Goal: Information Seeking & Learning: Find specific fact

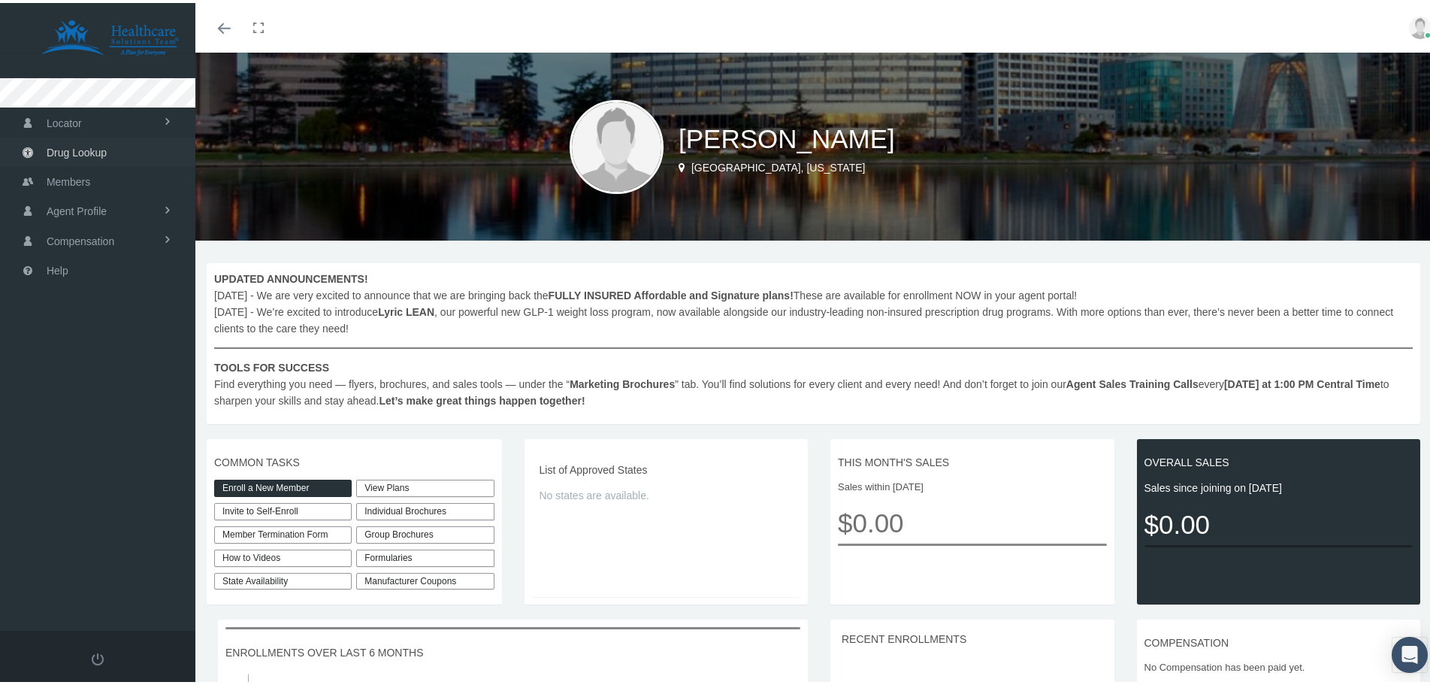
click at [60, 152] on span "Drug Lookup" at bounding box center [77, 149] width 60 height 29
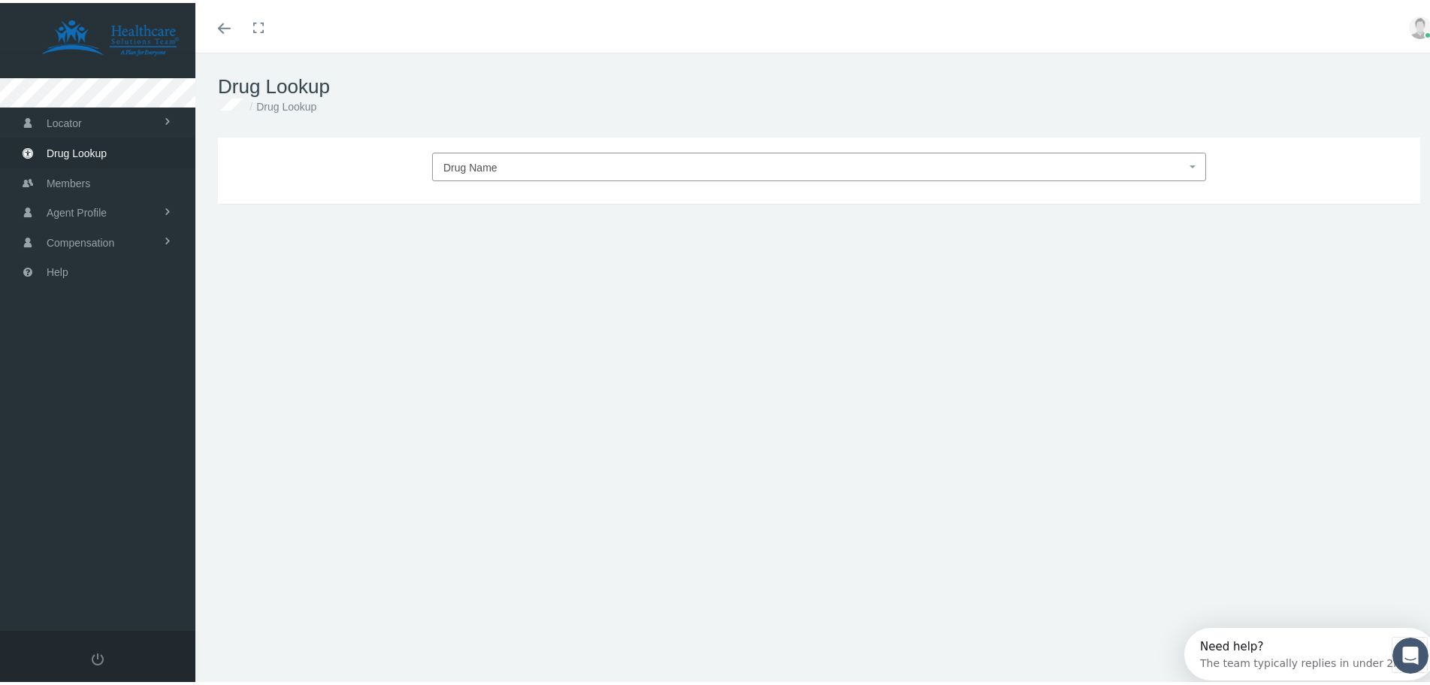
click at [532, 164] on span "Drug Name" at bounding box center [814, 165] width 743 height 20
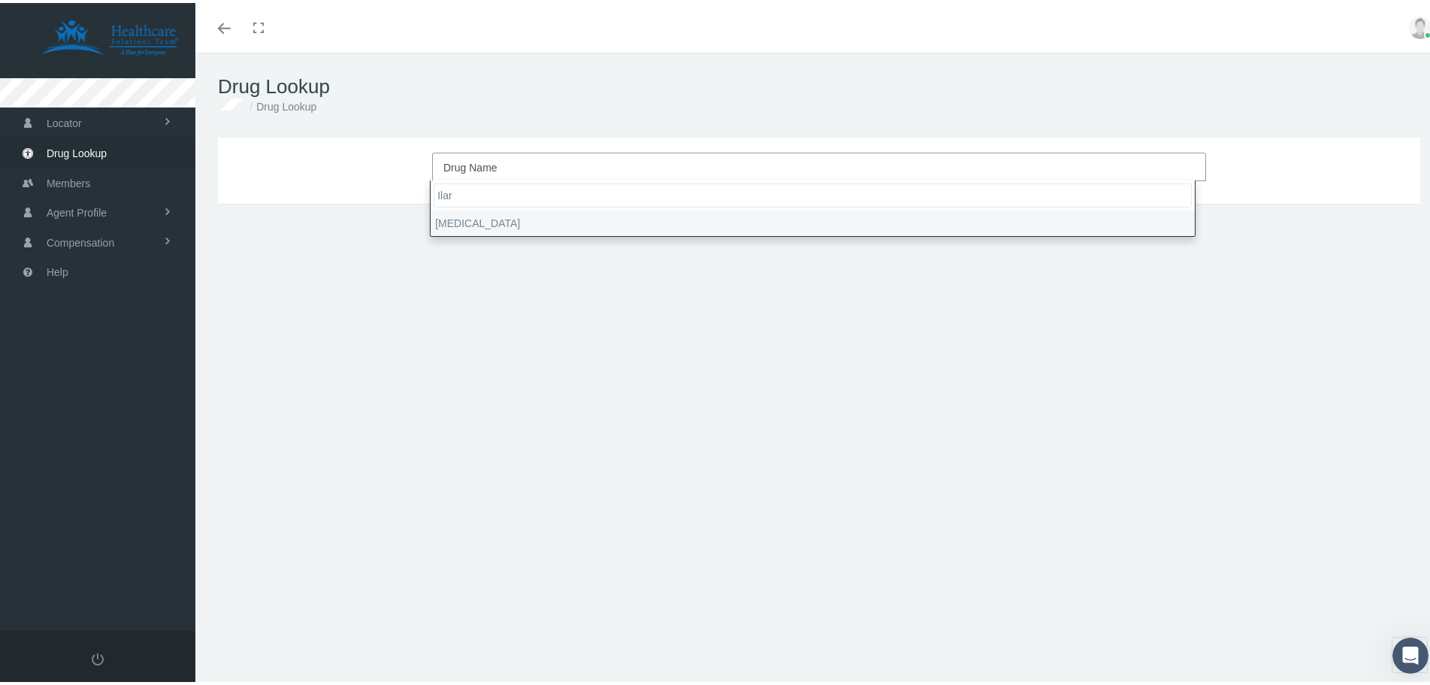
type input "Ilar"
type input "30"
select select "Ilaris"
select select "Solution"
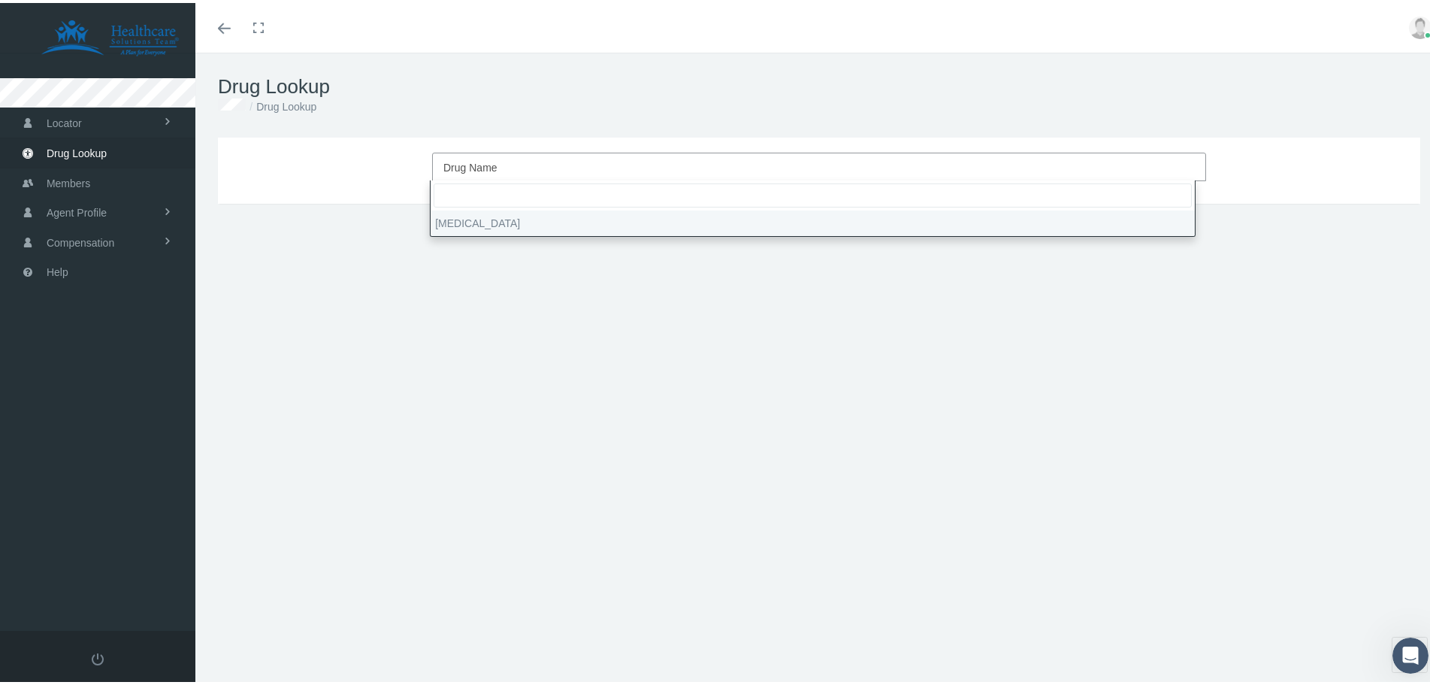
select select "150 MG/ML"
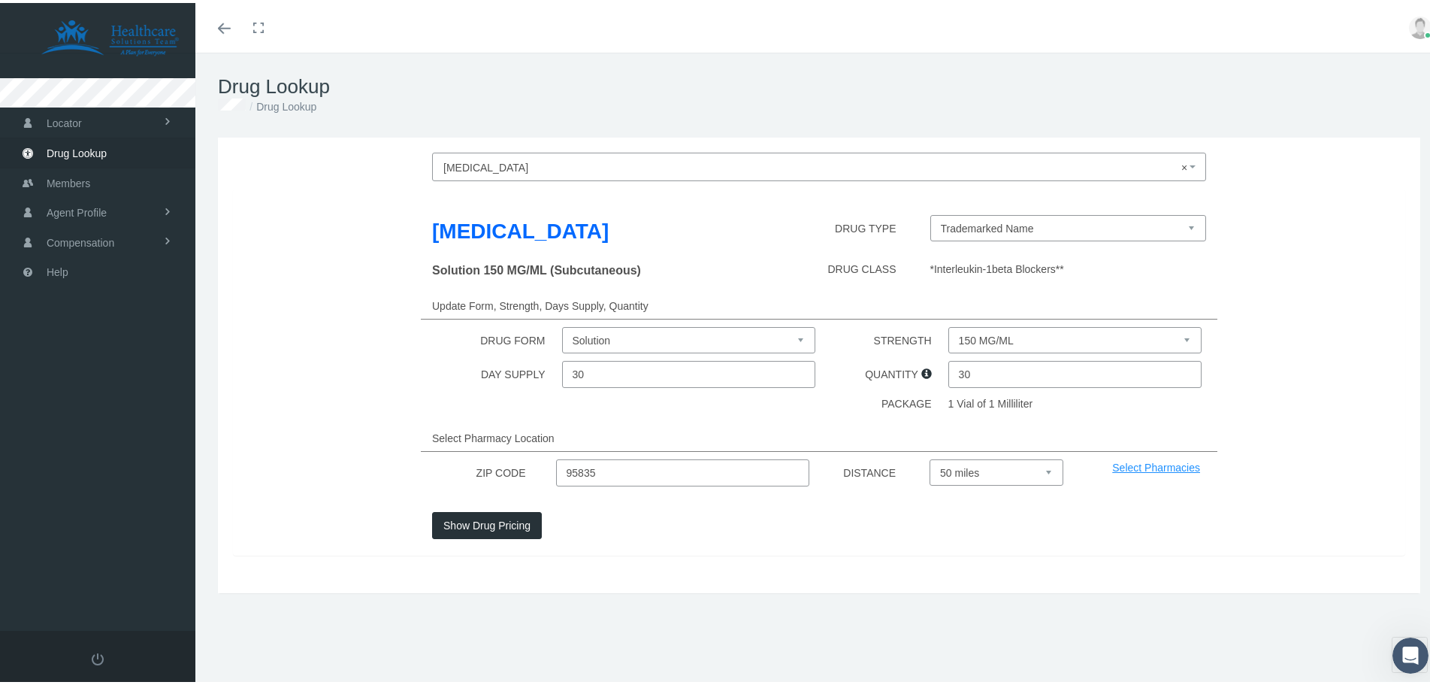
scroll to position [8, 0]
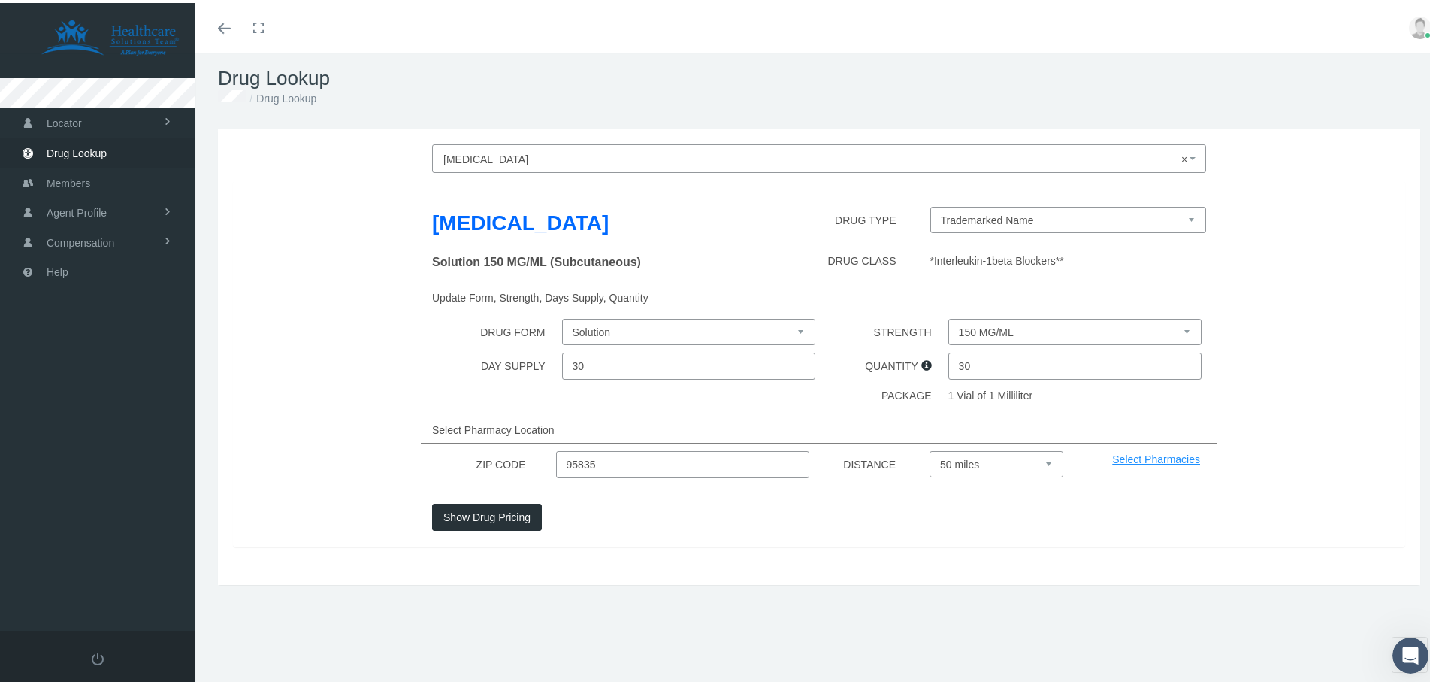
click at [494, 513] on button "Show Drug Pricing" at bounding box center [487, 514] width 110 height 27
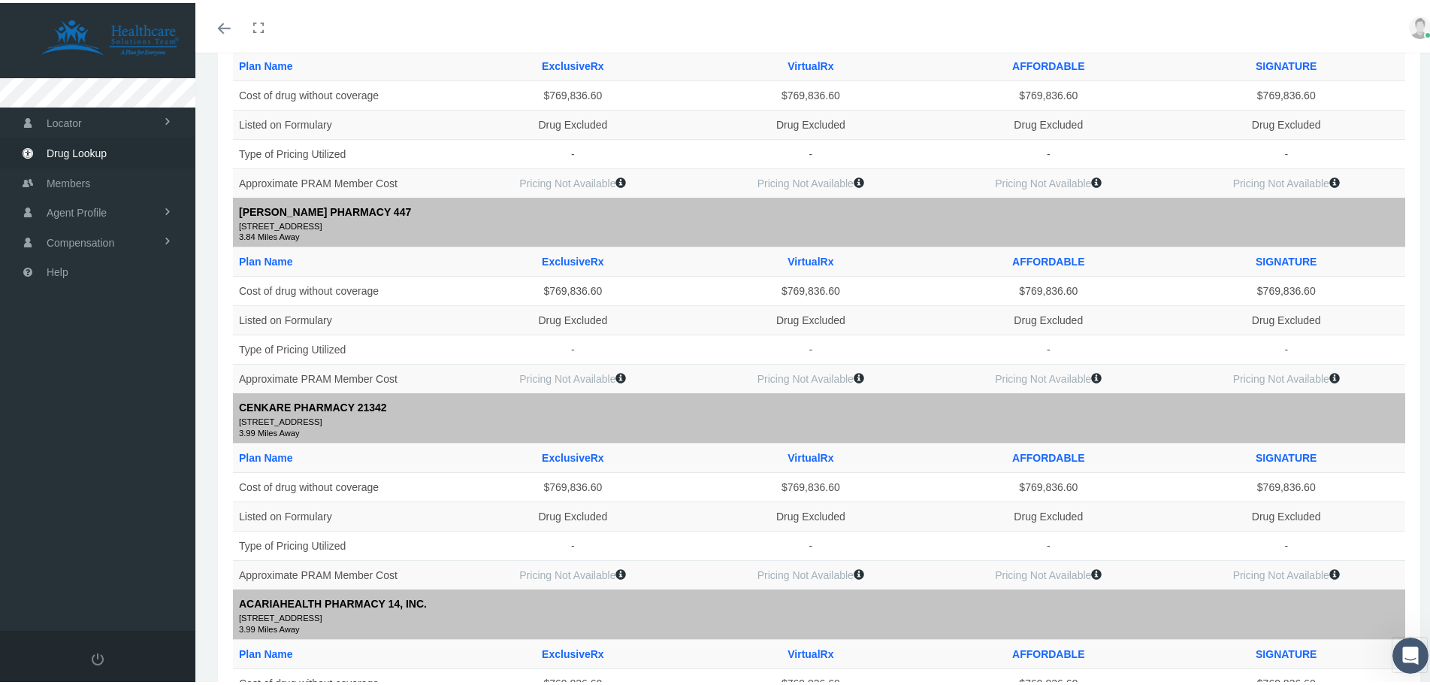
scroll to position [0, 0]
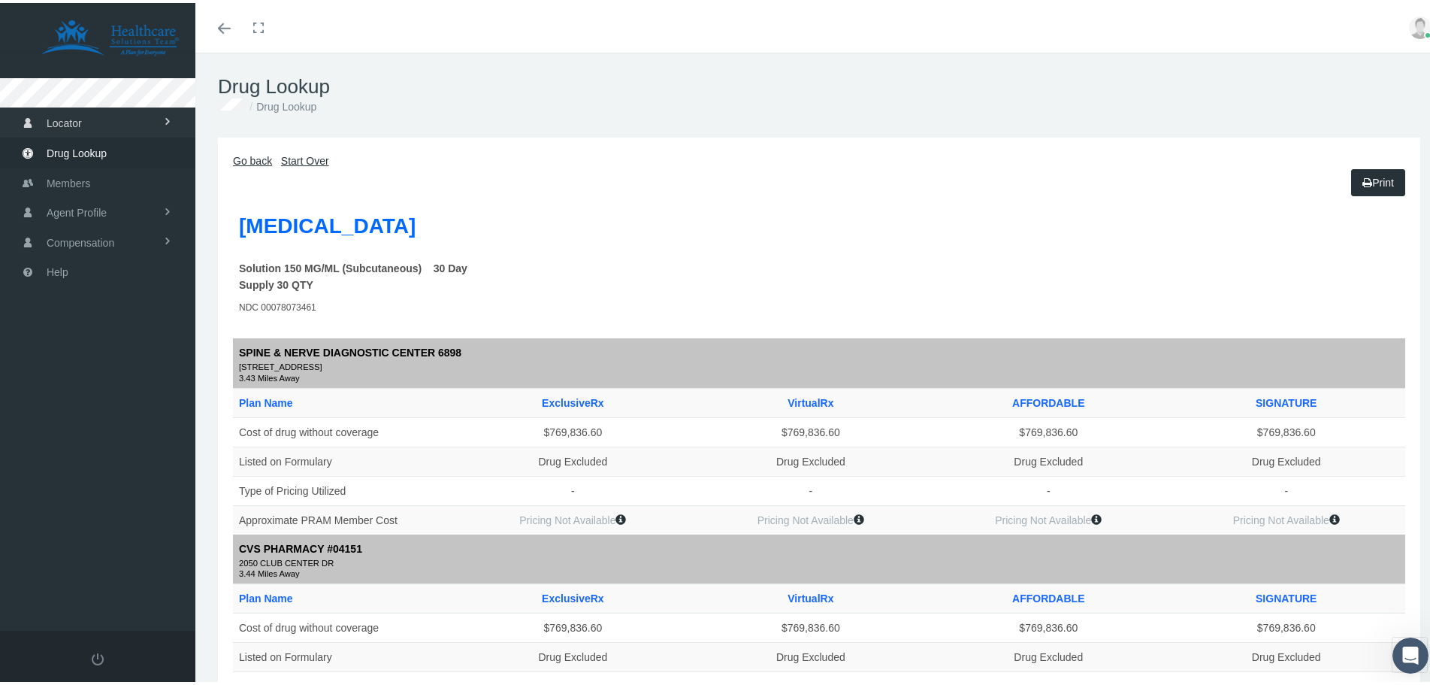
click at [107, 122] on link "Locator" at bounding box center [97, 118] width 195 height 29
click at [110, 154] on link "Pharmacy" at bounding box center [97, 151] width 195 height 26
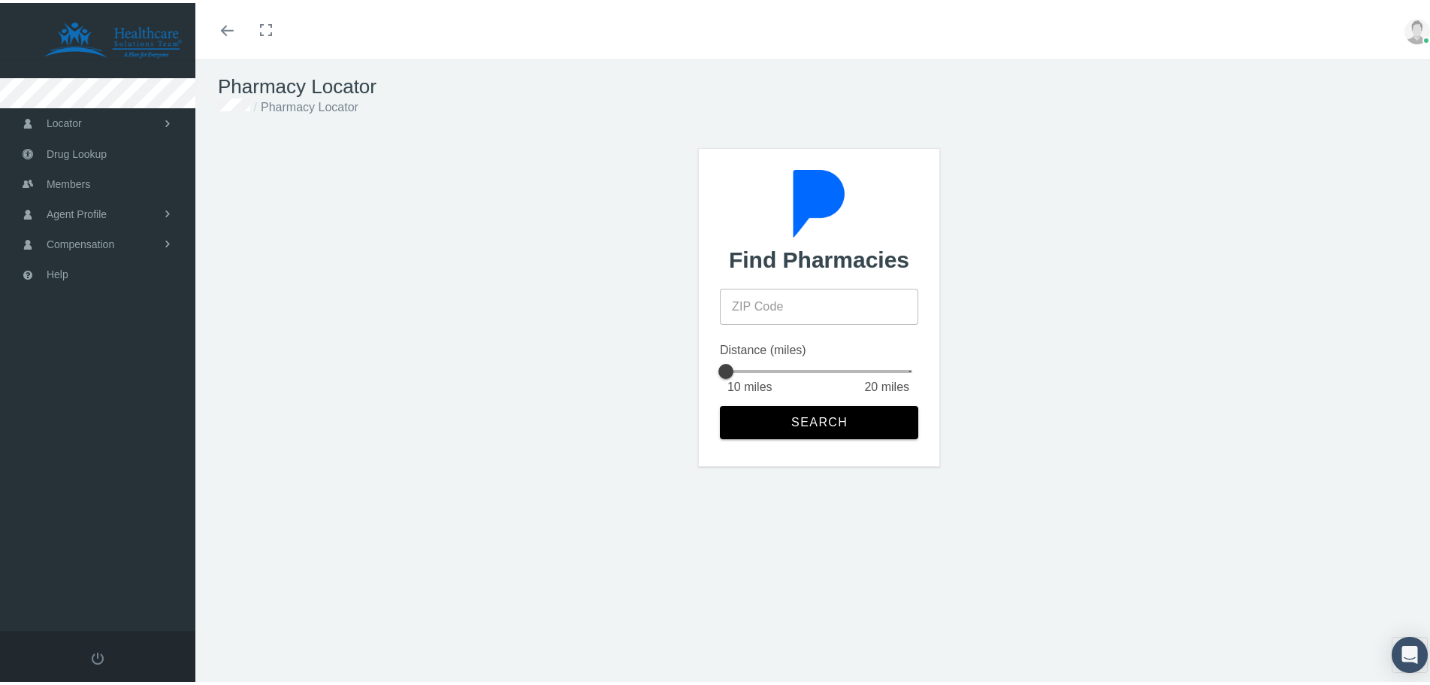
click at [770, 308] on input "ZIP Code" at bounding box center [819, 304] width 198 height 36
type input "91710"
click at [755, 352] on div "Distance (miles)" at bounding box center [819, 347] width 198 height 18
drag, startPoint x: 728, startPoint y: 369, endPoint x: 798, endPoint y: 368, distance: 70.7
click at [798, 368] on div at bounding box center [800, 368] width 30 height 30
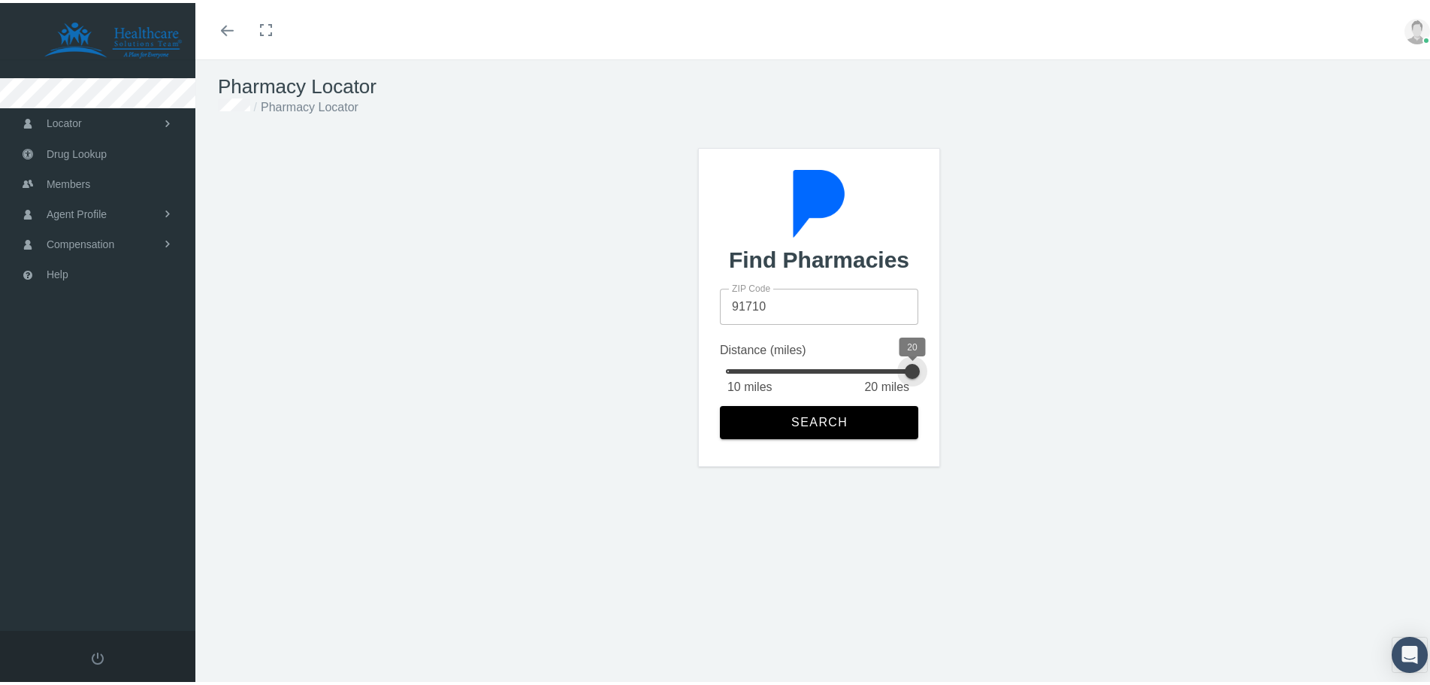
drag, startPoint x: 798, startPoint y: 368, endPoint x: 904, endPoint y: 391, distance: 108.5
click at [905, 390] on div "20 10 miles 20 miles 20" at bounding box center [819, 378] width 186 height 44
click at [835, 428] on button "Search" at bounding box center [819, 419] width 198 height 33
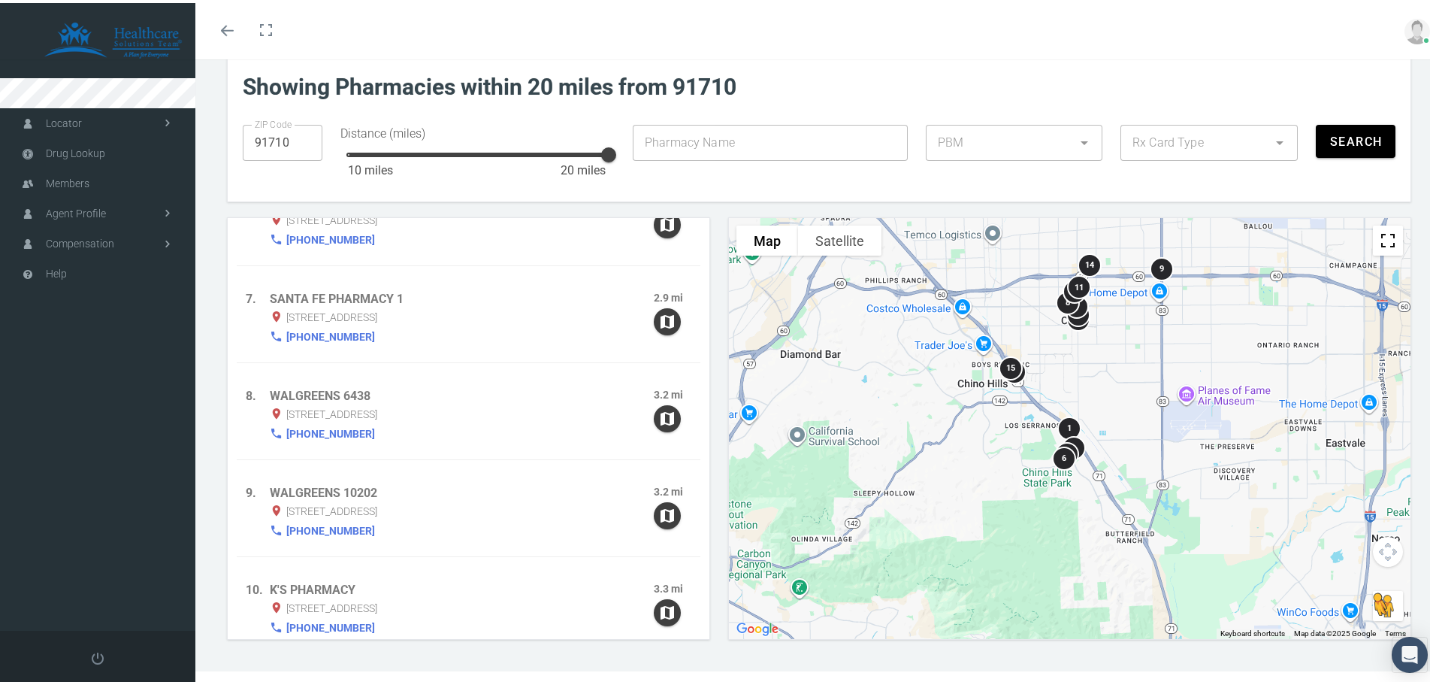
scroll to position [539, 0]
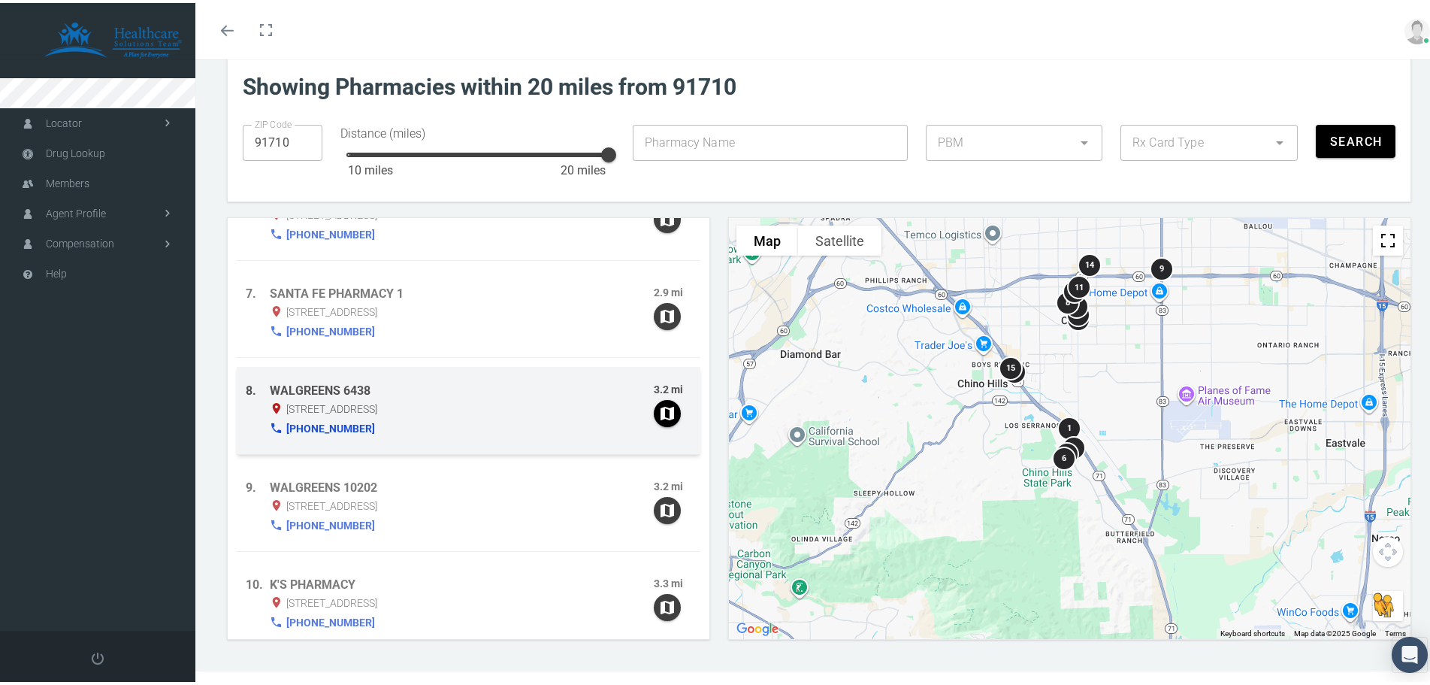
click at [402, 415] on div "(909) 464-9520" at bounding box center [462, 425] width 384 height 21
click at [408, 411] on div "8. WALGREENS 6438 3.2 mi 12490 CENTRAL AVE , CHINO , CA 91710 (909) 464-9520" at bounding box center [469, 408] width 464 height 88
click at [377, 407] on span "12490 CENTRAL AVE , CHINO , CA 91710" at bounding box center [331, 406] width 91 height 18
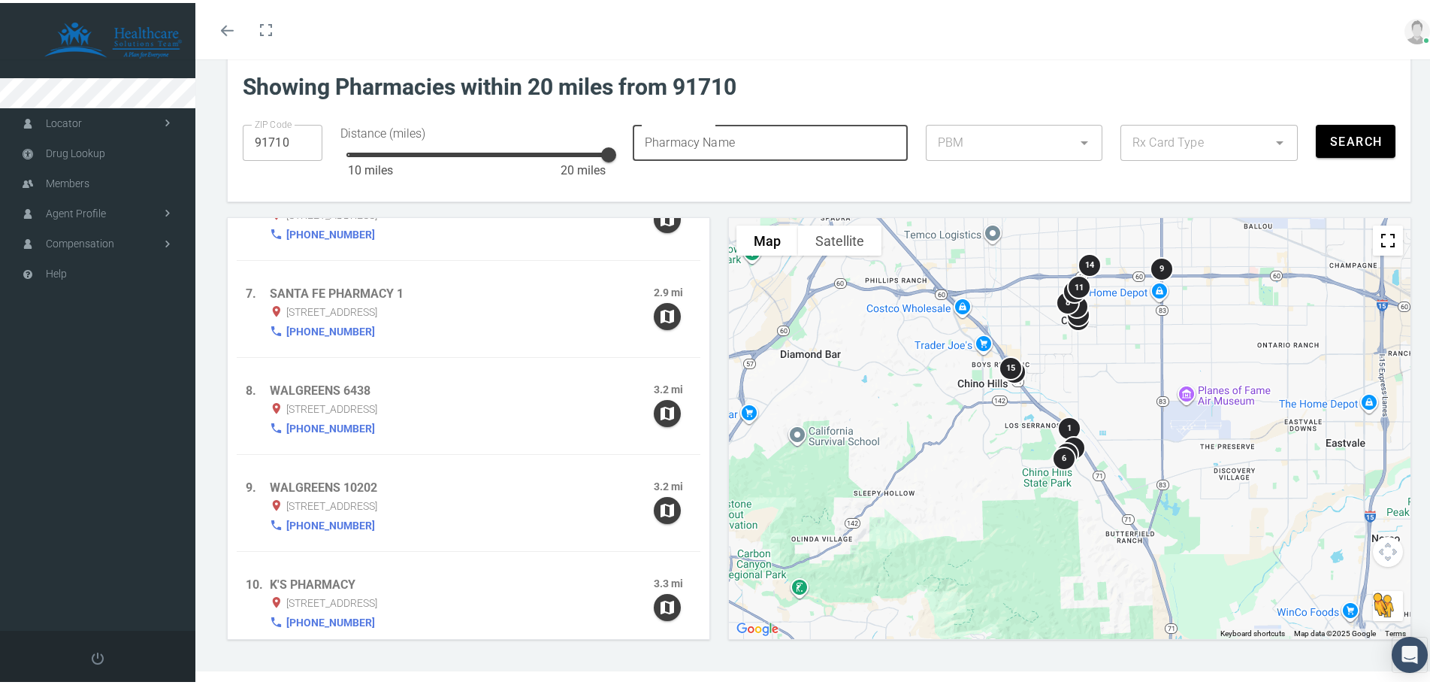
click at [807, 142] on input "Pharmacy Name" at bounding box center [766, 140] width 266 height 36
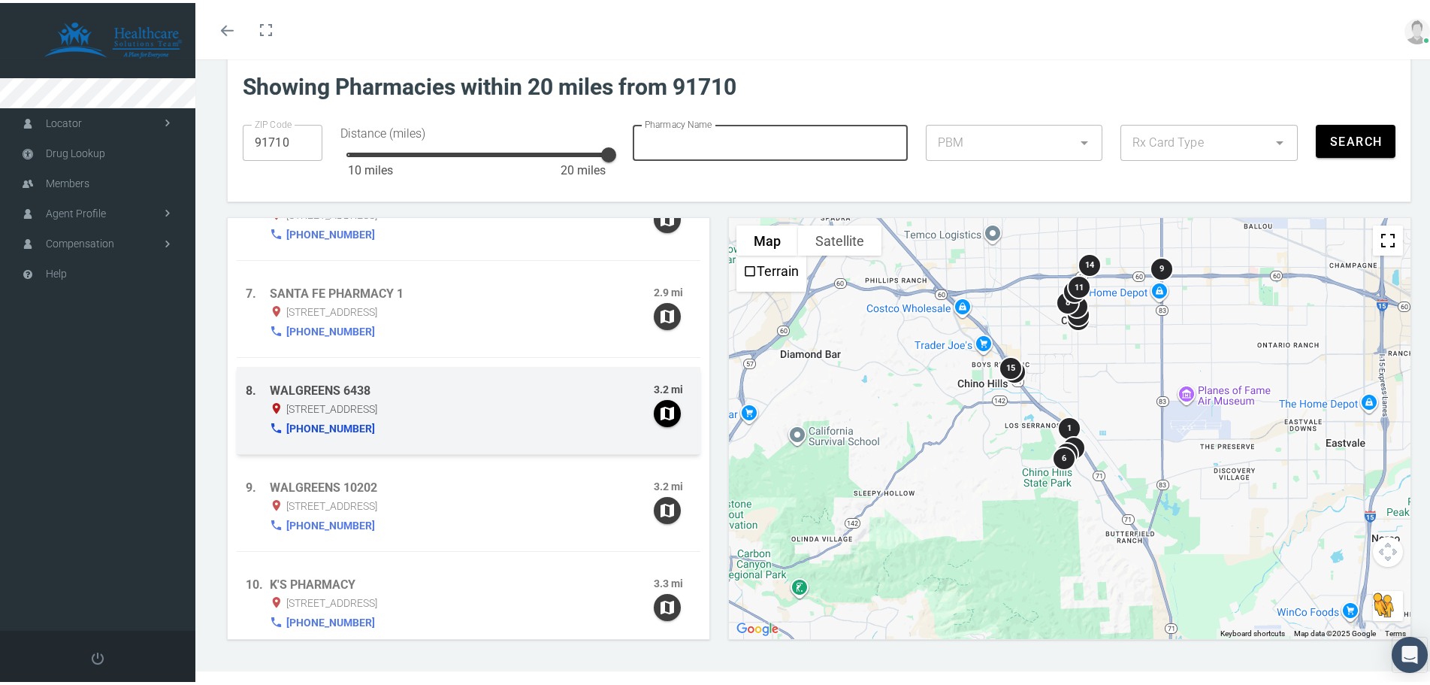
click at [624, 397] on div "12490 CENTRAL AVE , CHINO , CA 91710" at bounding box center [462, 406] width 384 height 18
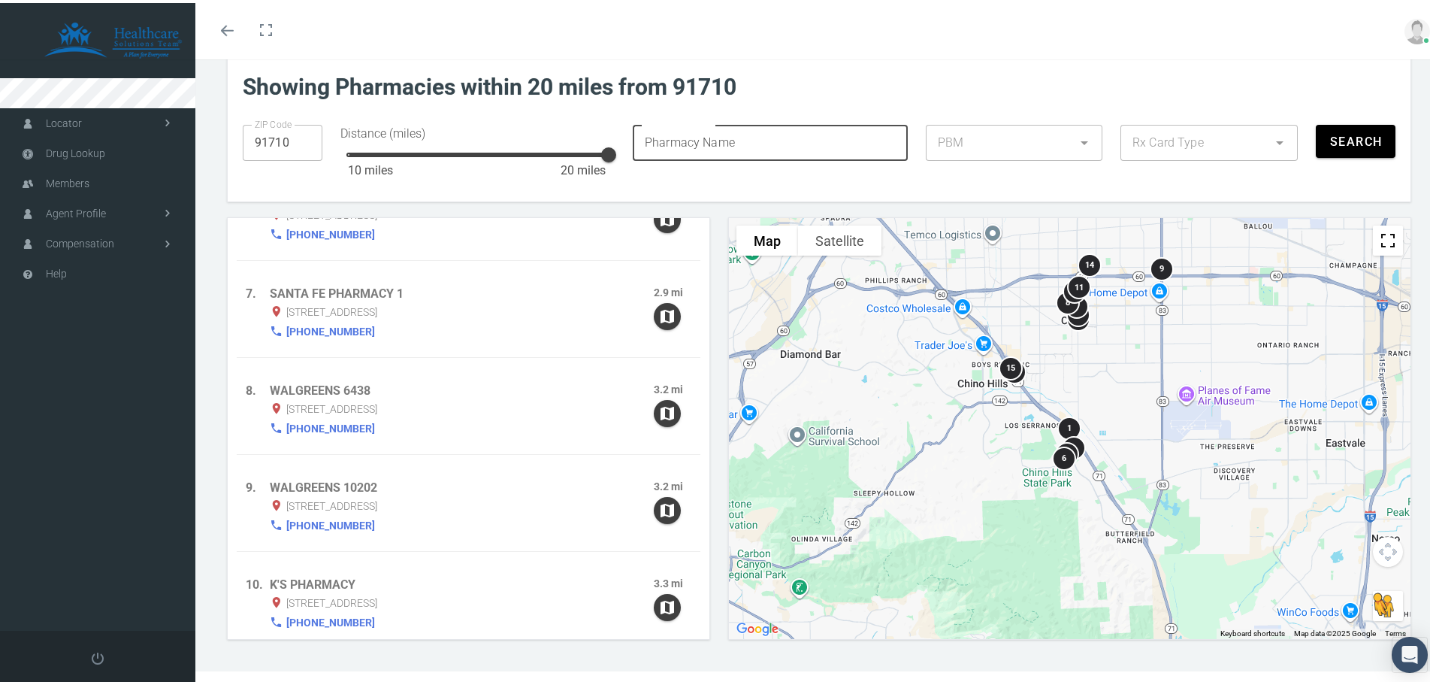
click at [706, 145] on input "Pharmacy Name" at bounding box center [766, 140] width 266 height 36
type input "Walgreens"
click at [1335, 147] on button "Search" at bounding box center [1356, 138] width 80 height 33
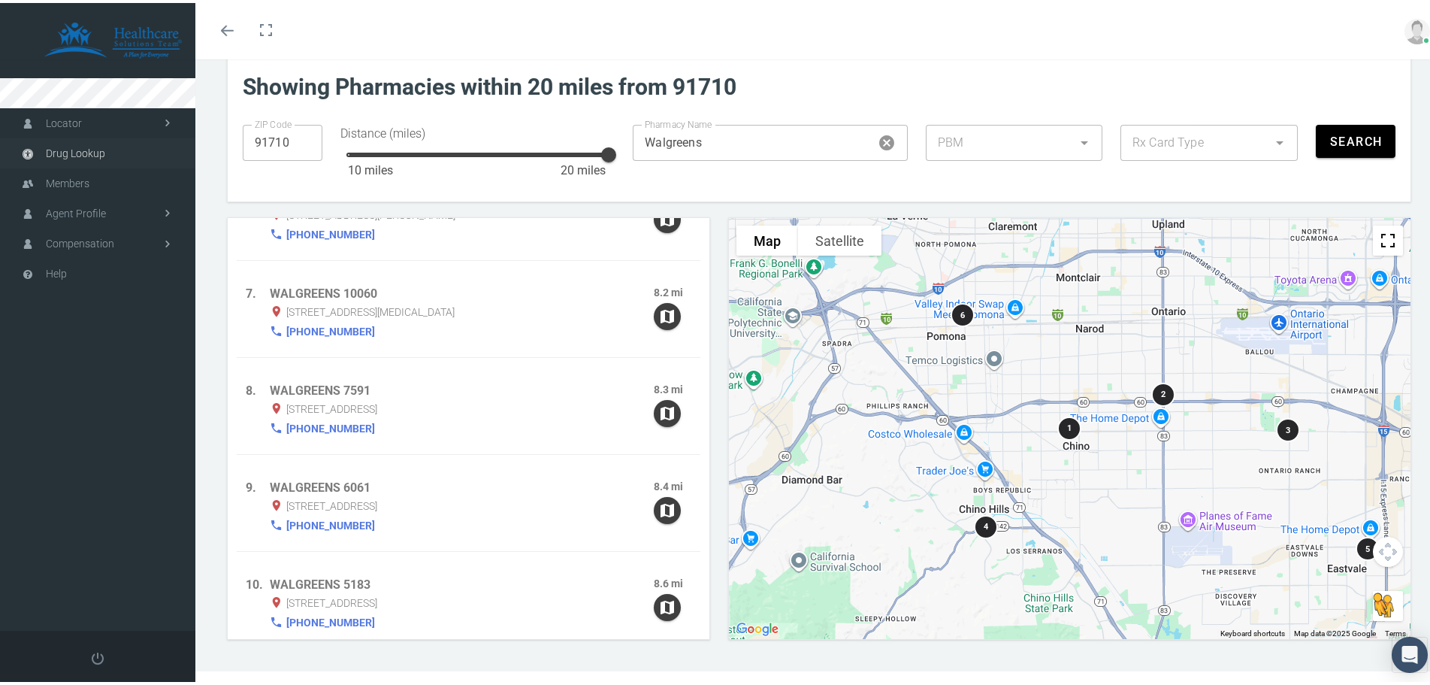
drag, startPoint x: 103, startPoint y: 152, endPoint x: 95, endPoint y: 153, distance: 7.6
click at [101, 153] on span "Drug Lookup" at bounding box center [75, 150] width 59 height 29
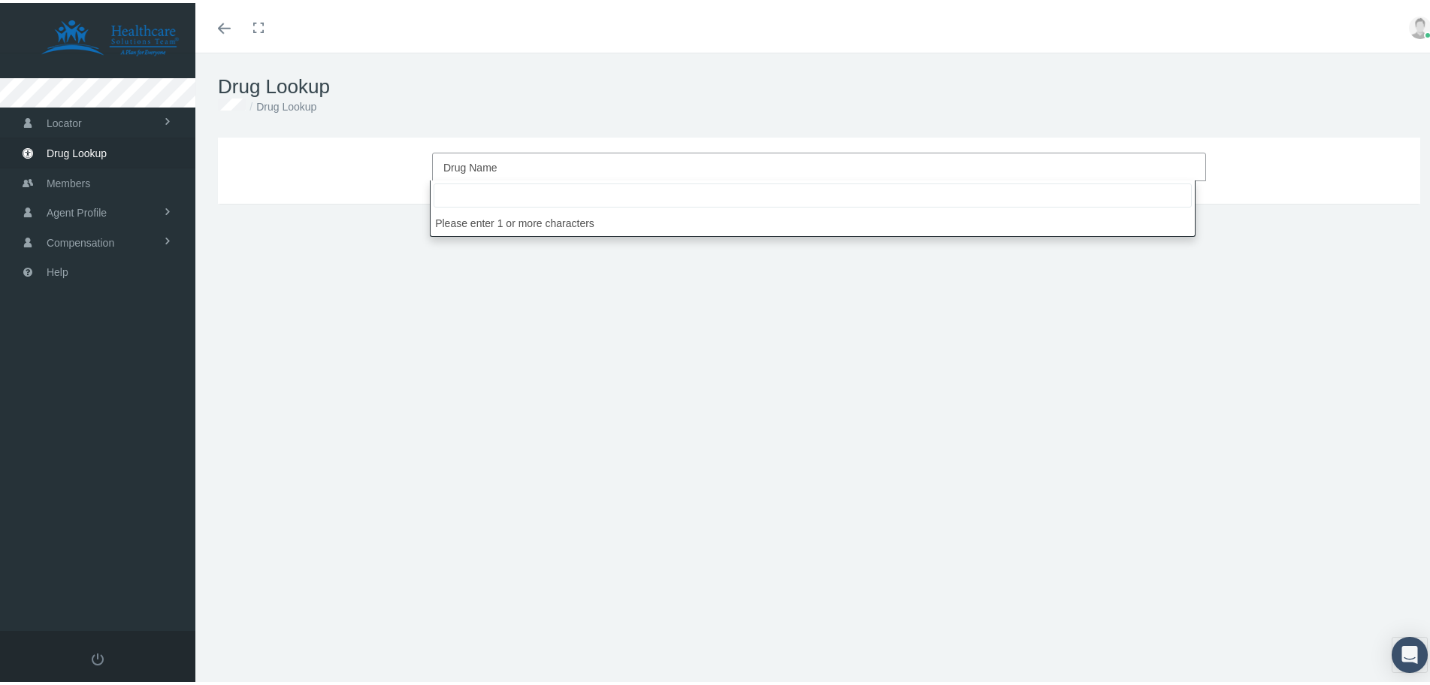
click at [537, 163] on span "Drug Name" at bounding box center [814, 165] width 743 height 20
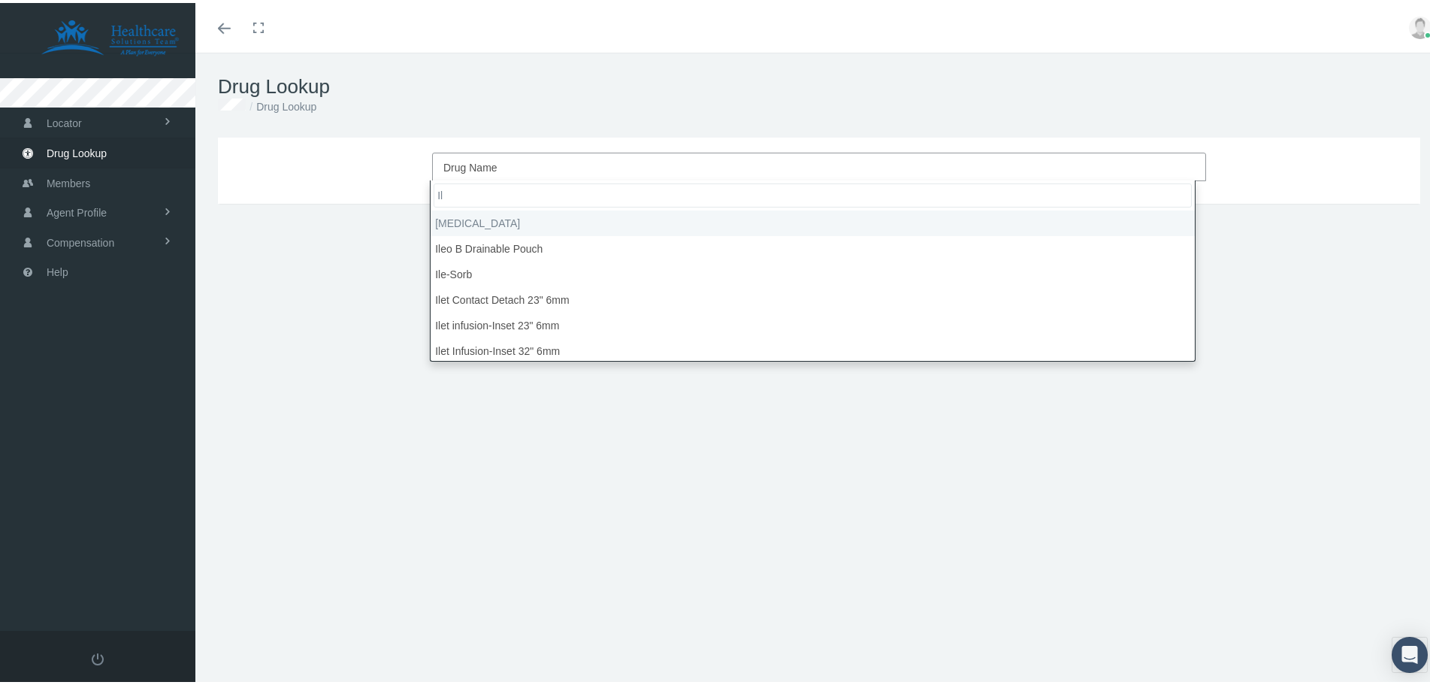
type input "I"
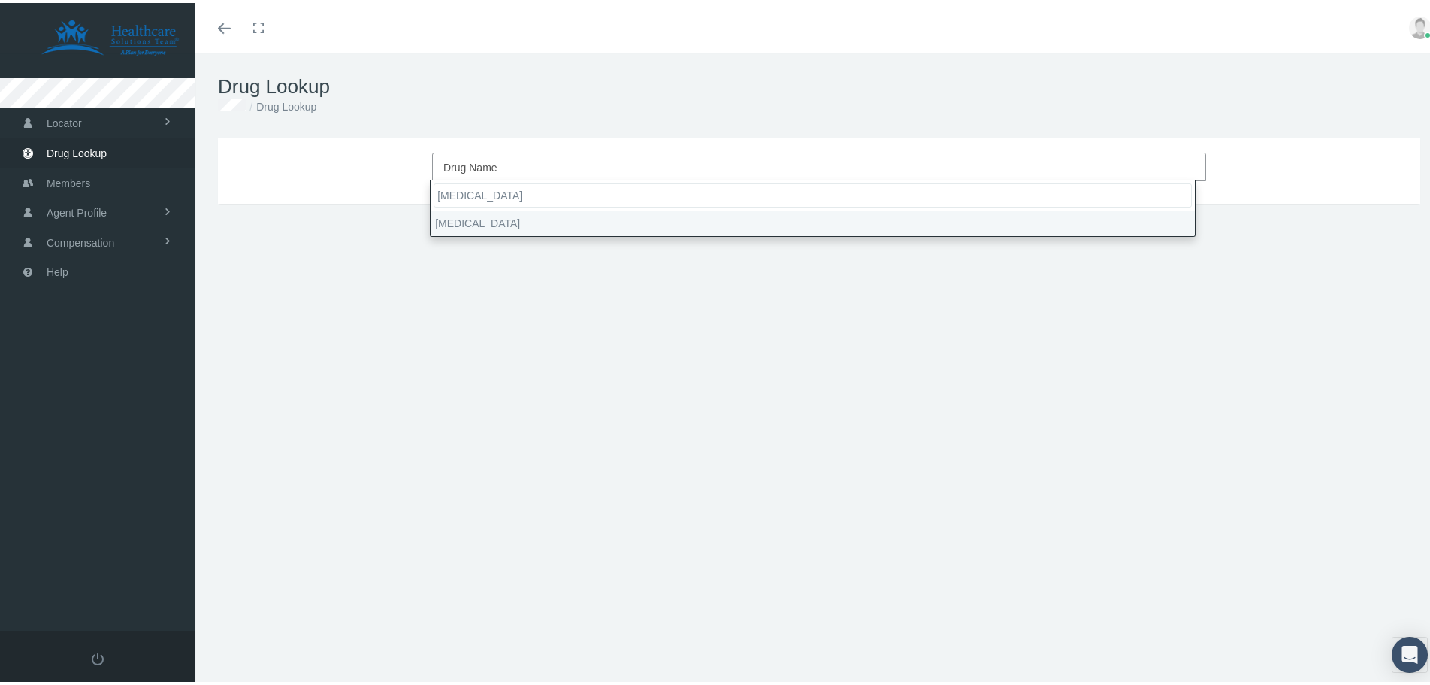
type input "Ilaris"
select select "Ilaris"
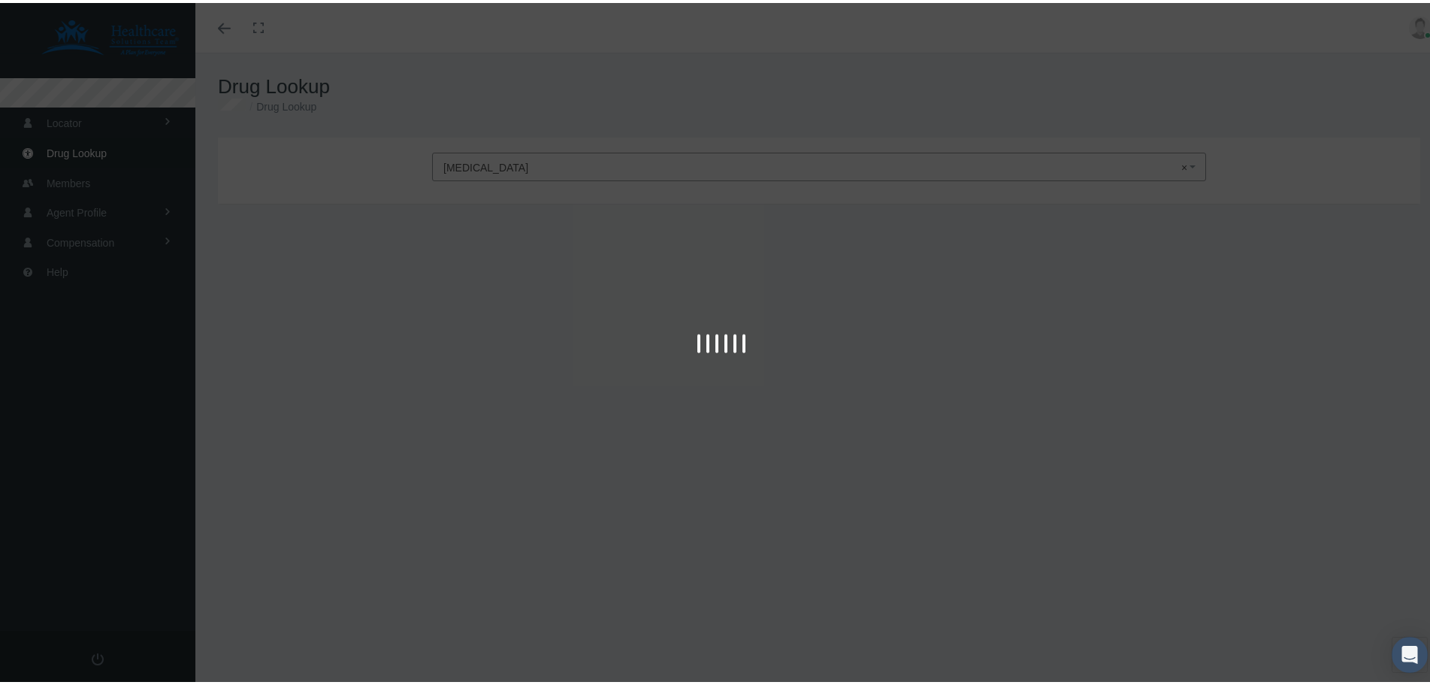
type input "30"
select select "Solution"
select select "150 MG/ML"
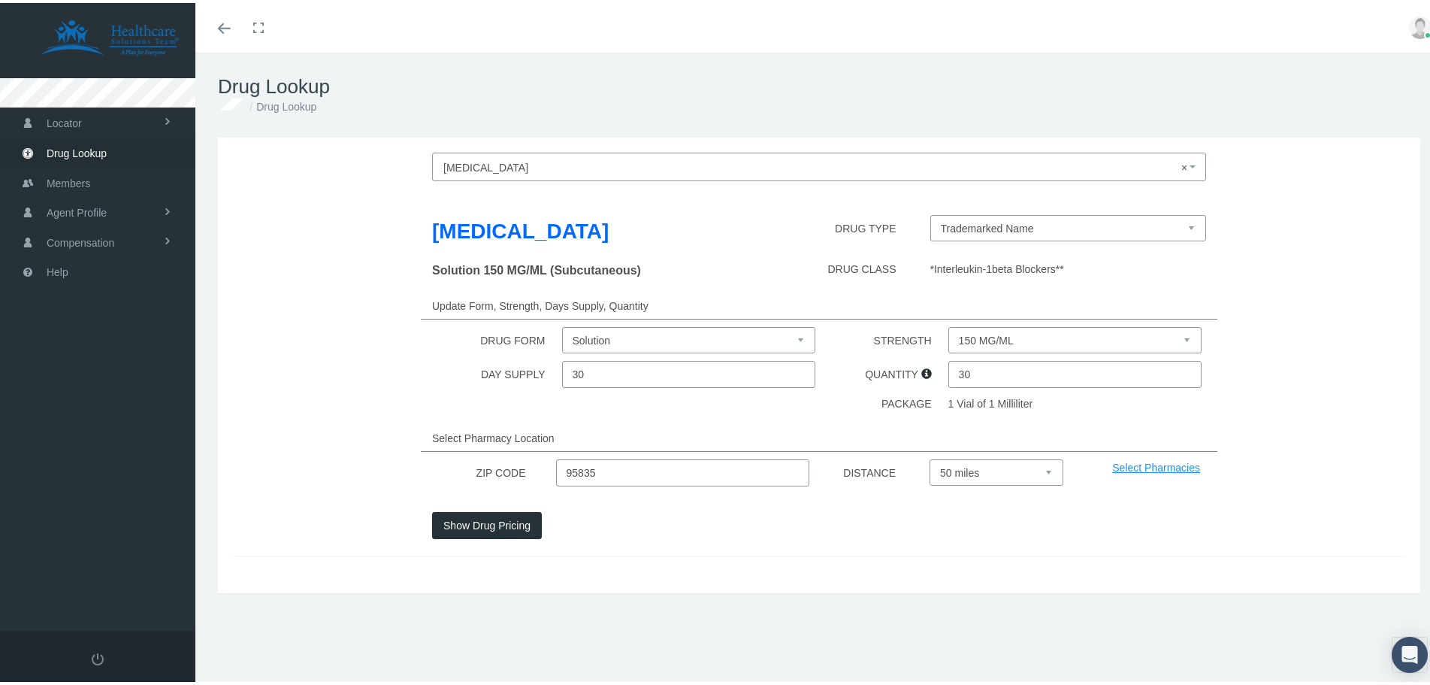
scroll to position [33, 0]
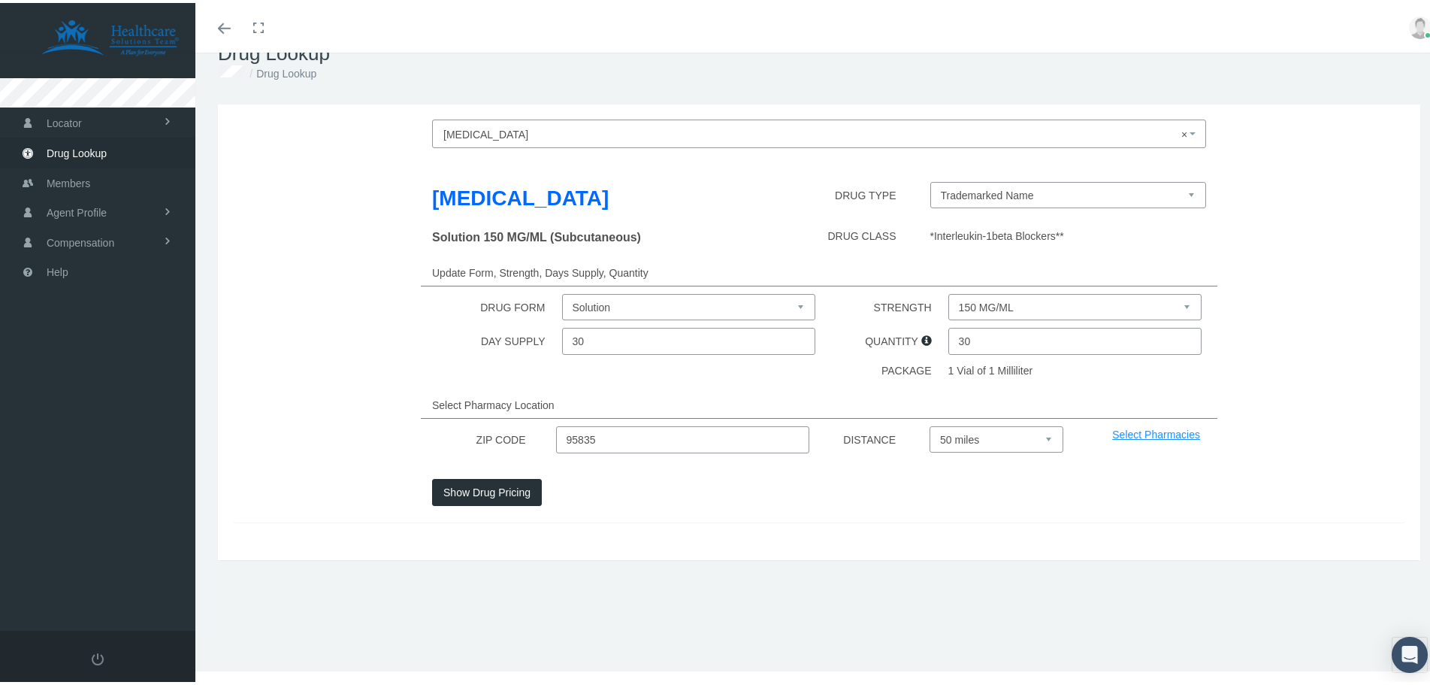
click at [1122, 435] on link "Select Pharmacies" at bounding box center [1156, 431] width 88 height 12
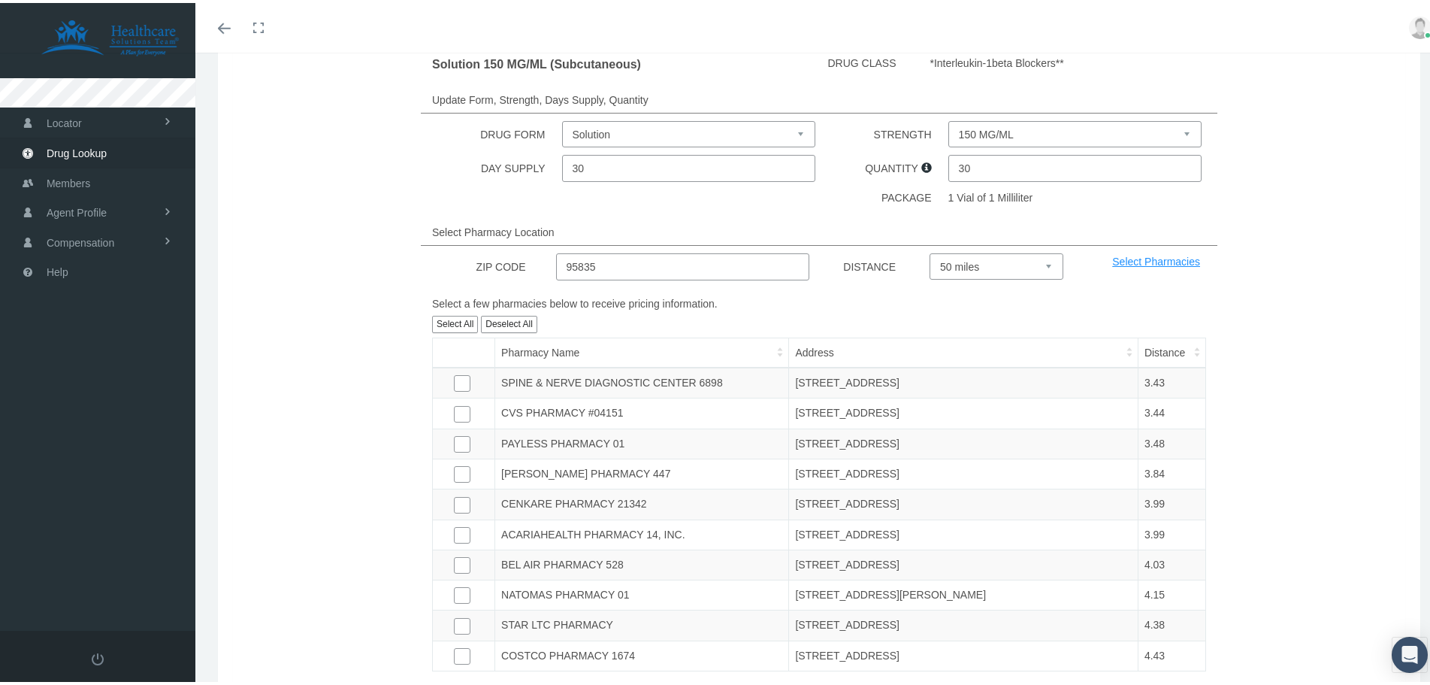
scroll to position [96, 0]
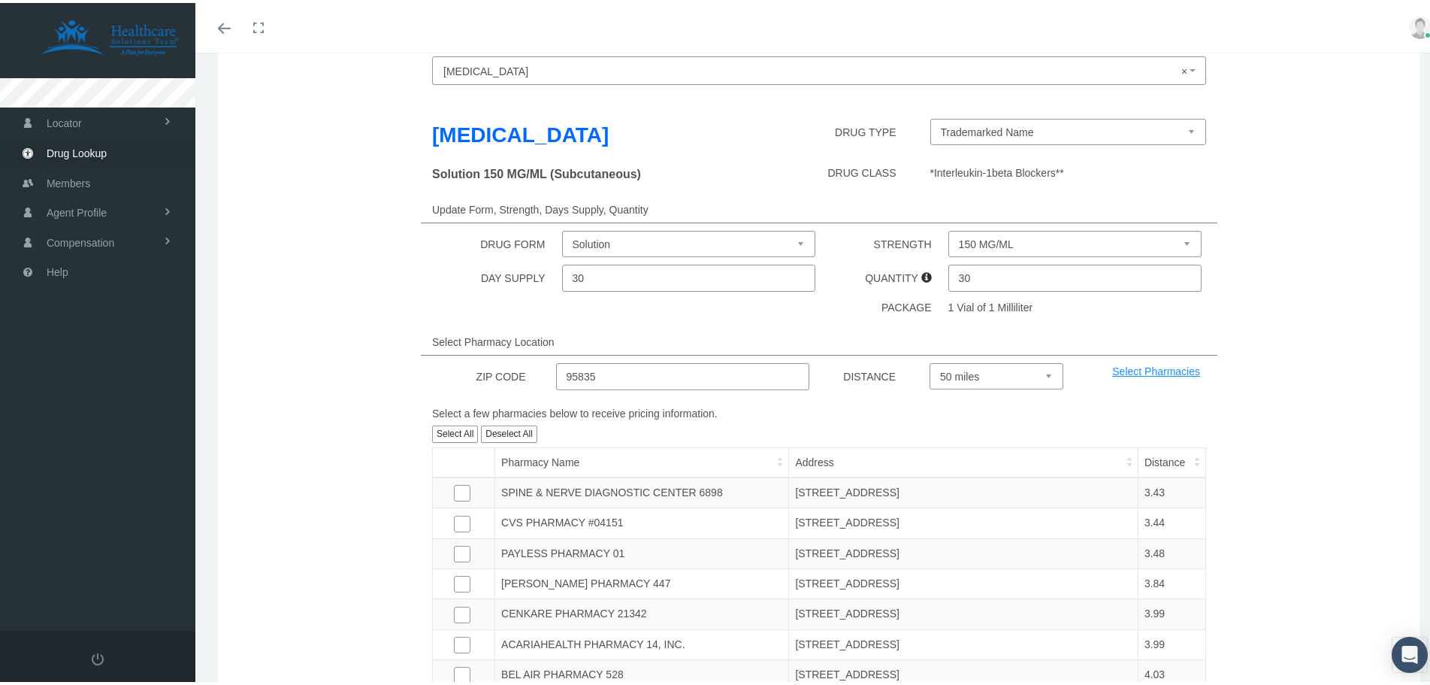
drag, startPoint x: 616, startPoint y: 380, endPoint x: 528, endPoint y: 350, distance: 92.2
click at [528, 350] on div "Ilaris DRUG TYPE Trademarked Name Solution 150 MG/ML (Subcutaneous) DRUG CLASS …" at bounding box center [819, 468] width 1173 height 758
type input "91710"
click at [1033, 368] on div "Ilaris DRUG TYPE Trademarked Name Solution 150 MG/ML (Subcutaneous) DRUG CLASS …" at bounding box center [819, 468] width 1173 height 758
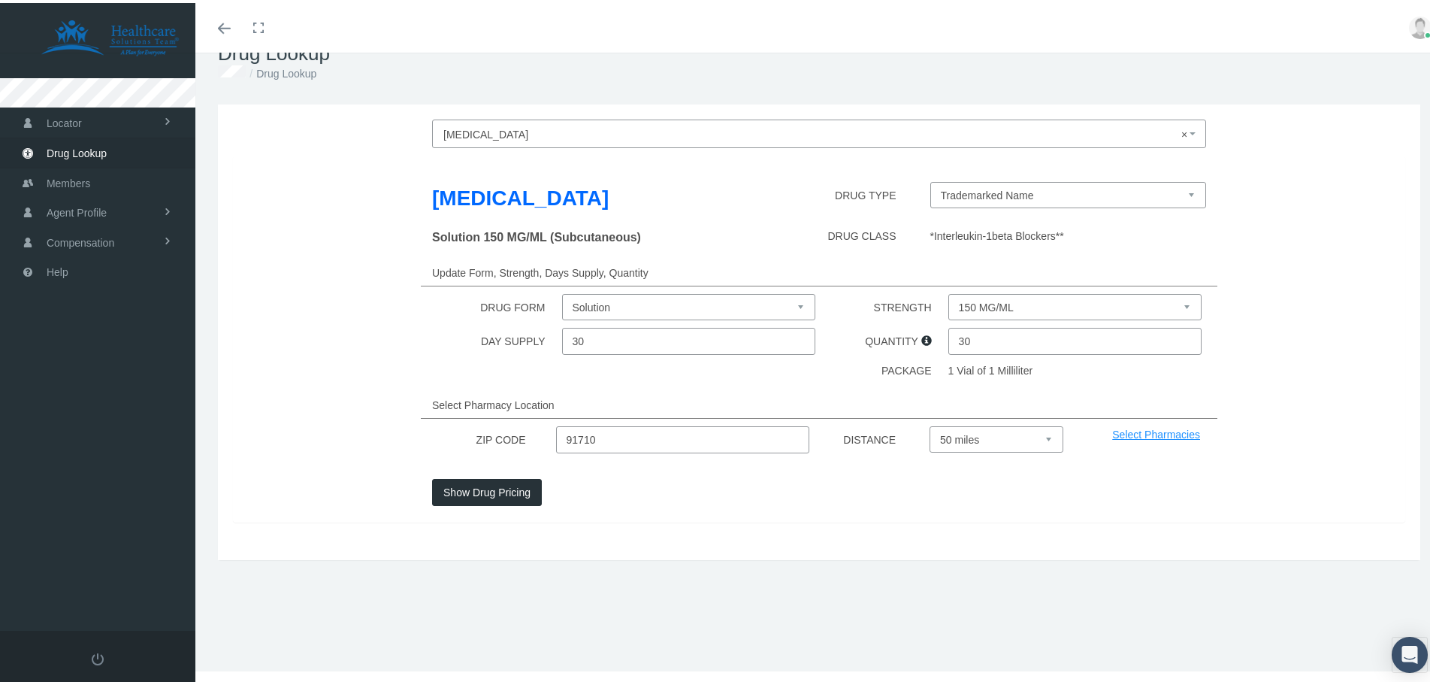
click at [930, 423] on select "Select 5 miles 10 miles 20 miles 30 miles 40 miles 50 miles" at bounding box center [997, 436] width 134 height 26
click at [468, 492] on button "Show Drug Pricing" at bounding box center [487, 489] width 110 height 27
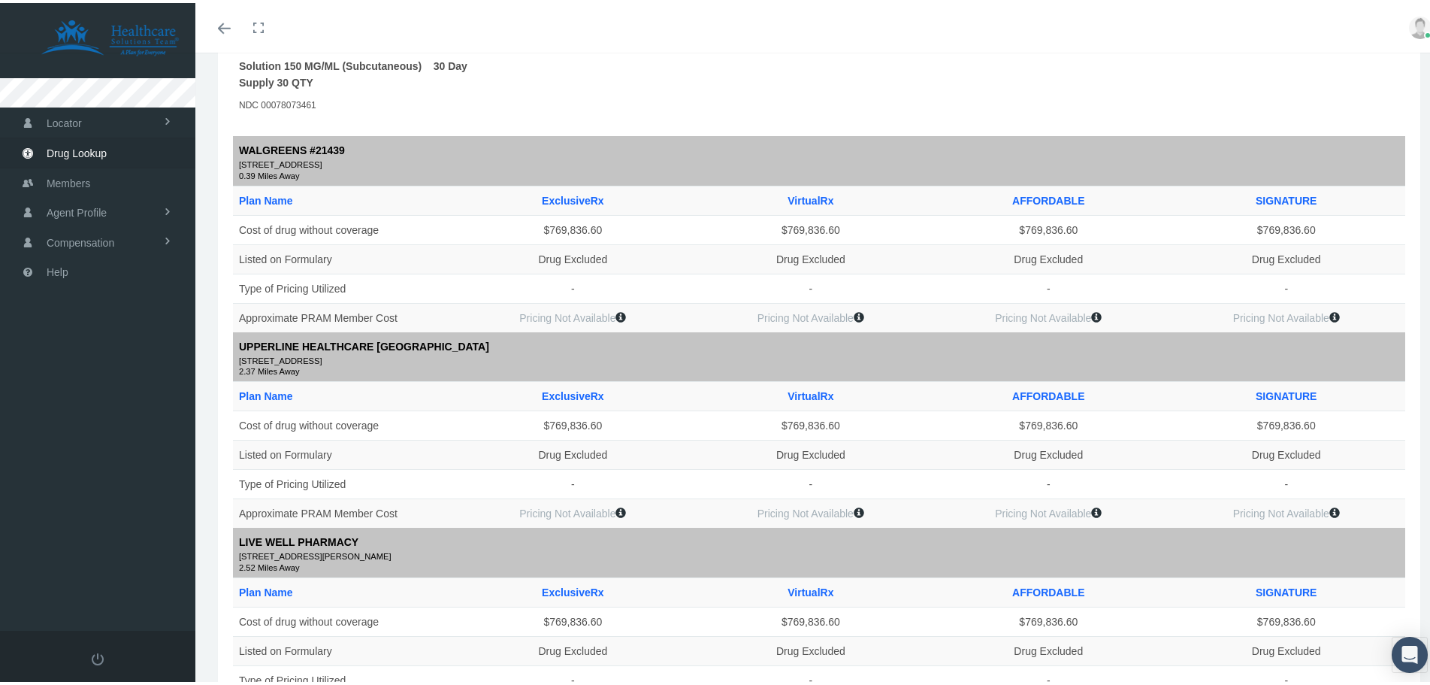
scroll to position [0, 0]
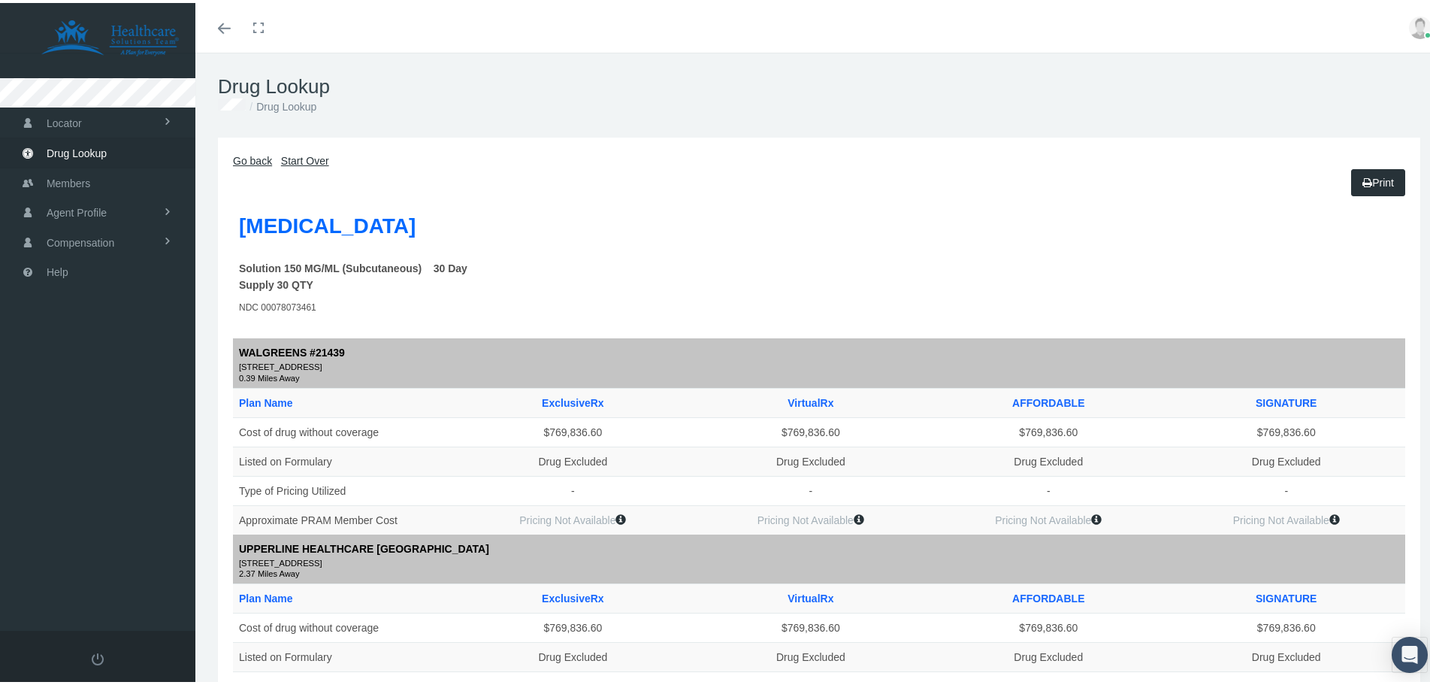
click at [310, 154] on link "Start Over" at bounding box center [305, 158] width 48 height 12
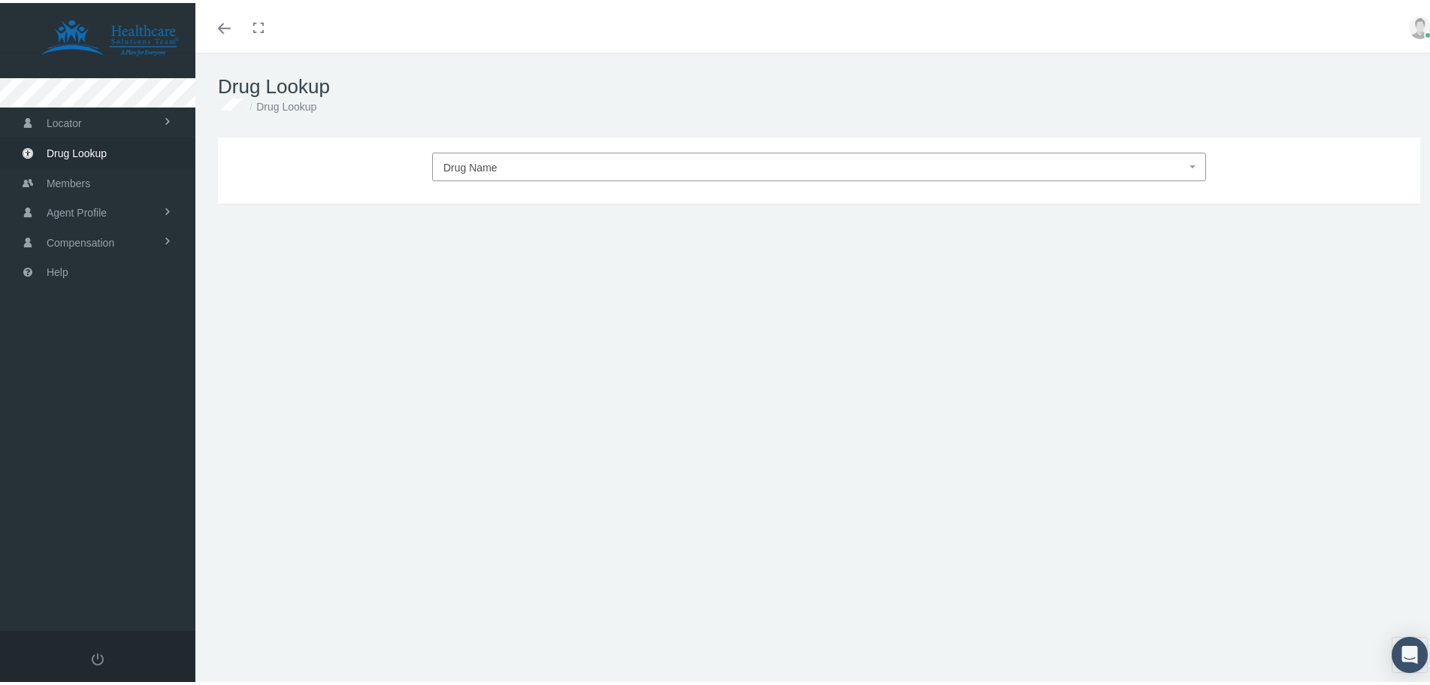
click at [593, 171] on span "Drug Name" at bounding box center [814, 165] width 743 height 20
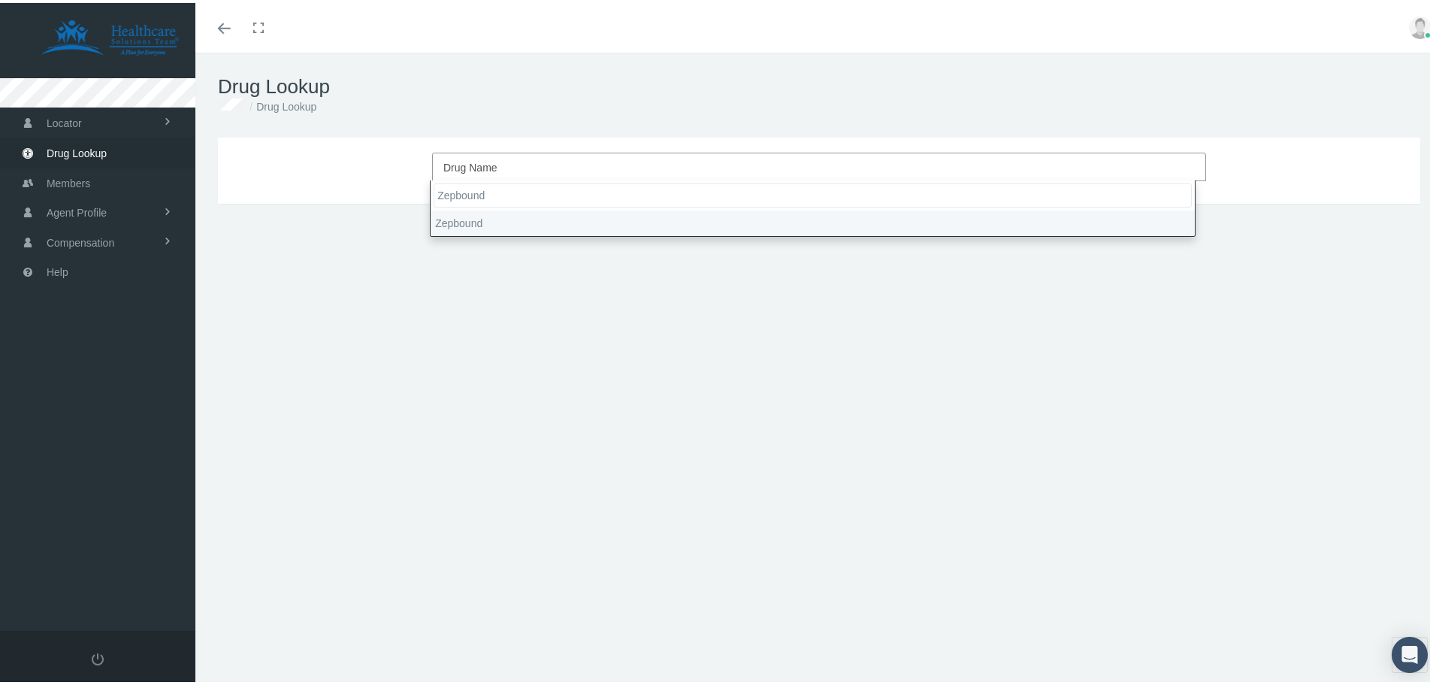
type input "Zepbound"
select select "Zepbound"
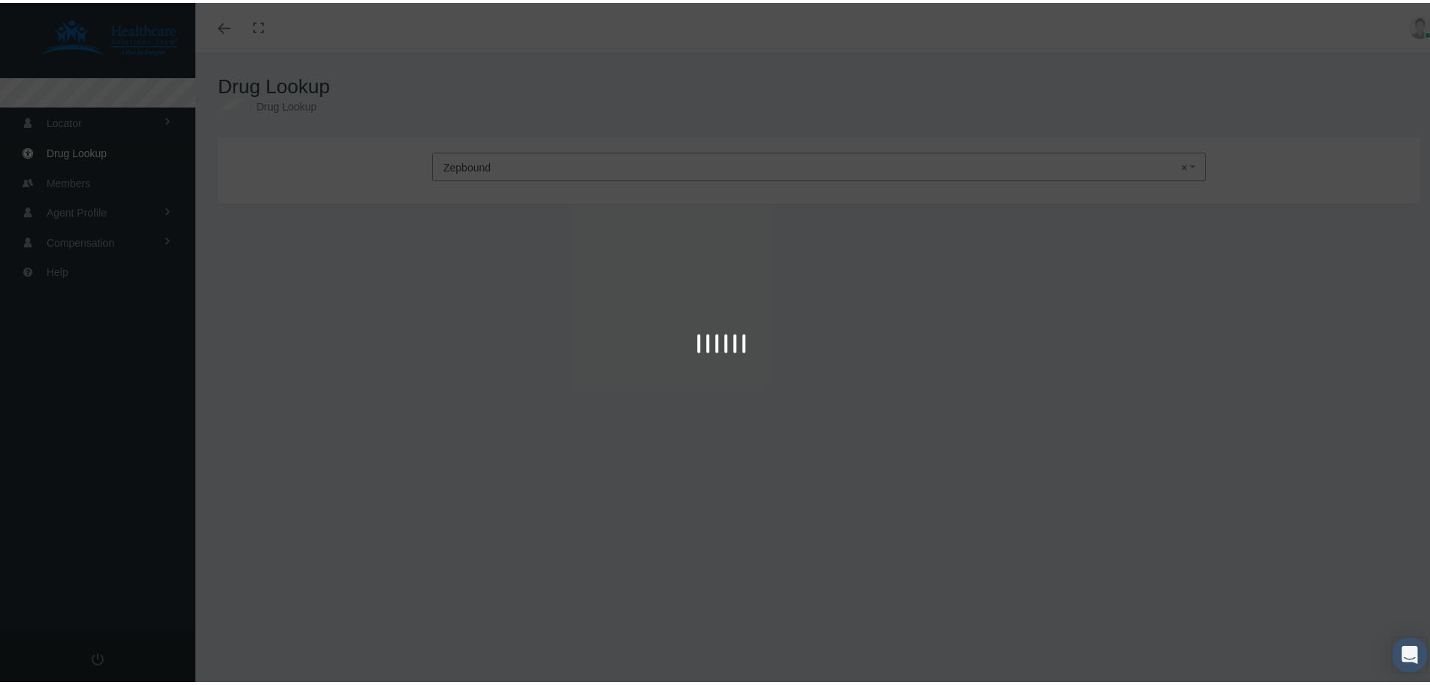
type input "30"
select select "Solution"
select select "10 MG/0.5ML"
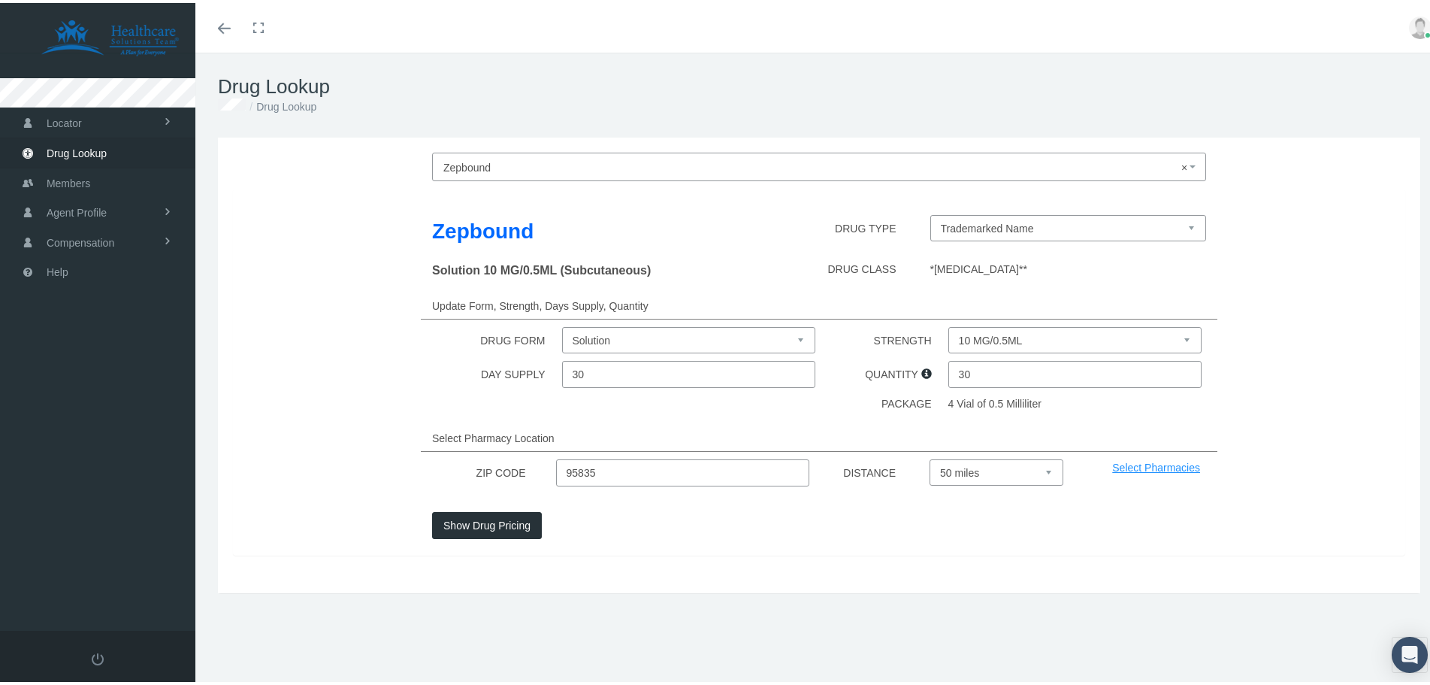
drag, startPoint x: 732, startPoint y: 482, endPoint x: 480, endPoint y: 476, distance: 252.6
click at [480, 476] on div "ZIP CODE 95835 DISTANCE Select 5 miles 10 miles 20 miles 30 miles 40 miles 50 m…" at bounding box center [819, 469] width 1195 height 27
type input "91710"
click at [524, 525] on button "Show Drug Pricing" at bounding box center [487, 522] width 110 height 27
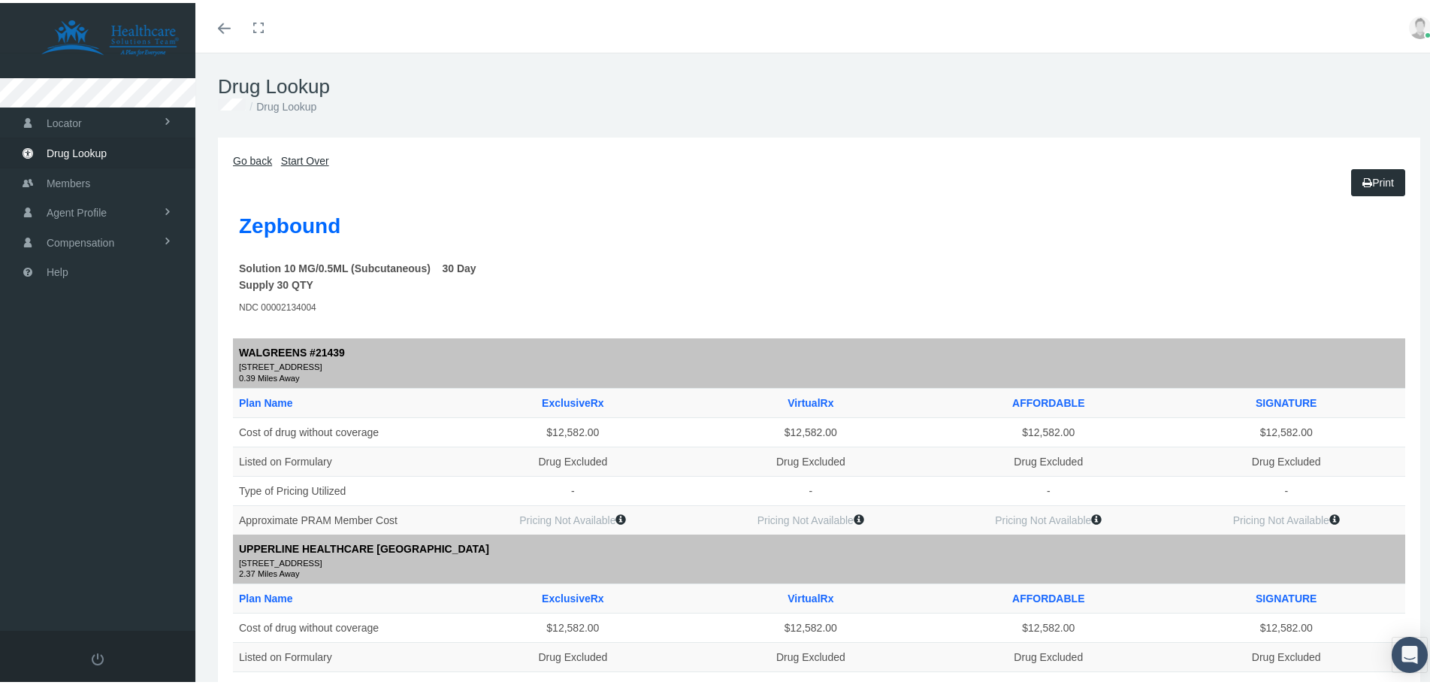
click at [299, 157] on link "Start Over" at bounding box center [305, 158] width 48 height 12
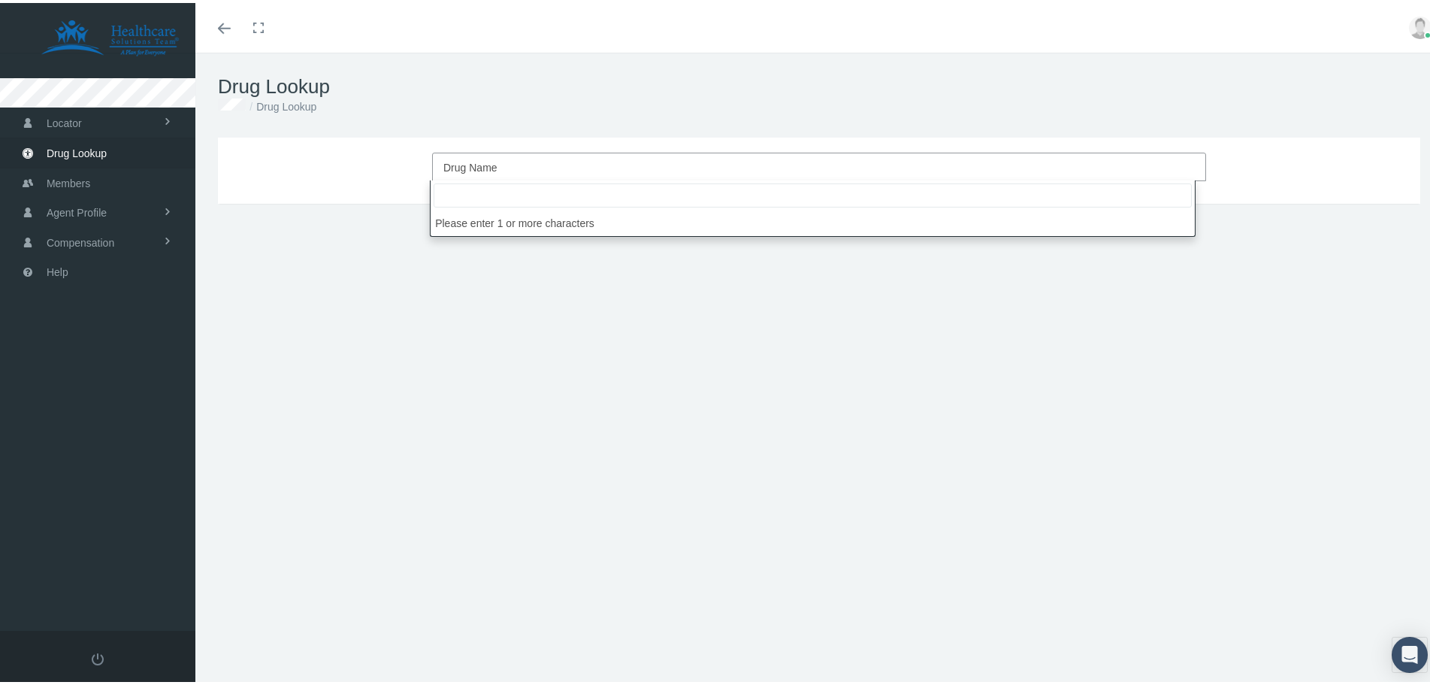
click at [558, 162] on span "Drug Name" at bounding box center [814, 165] width 743 height 20
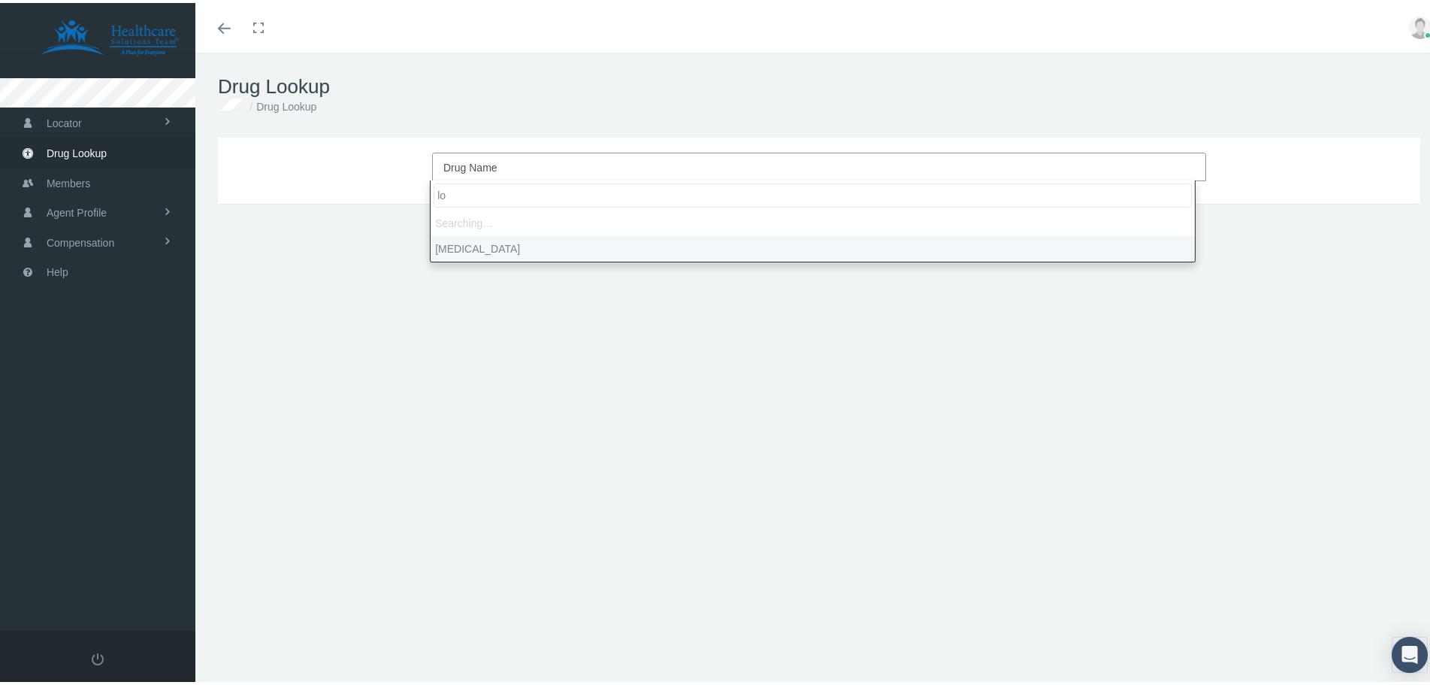
type input "l"
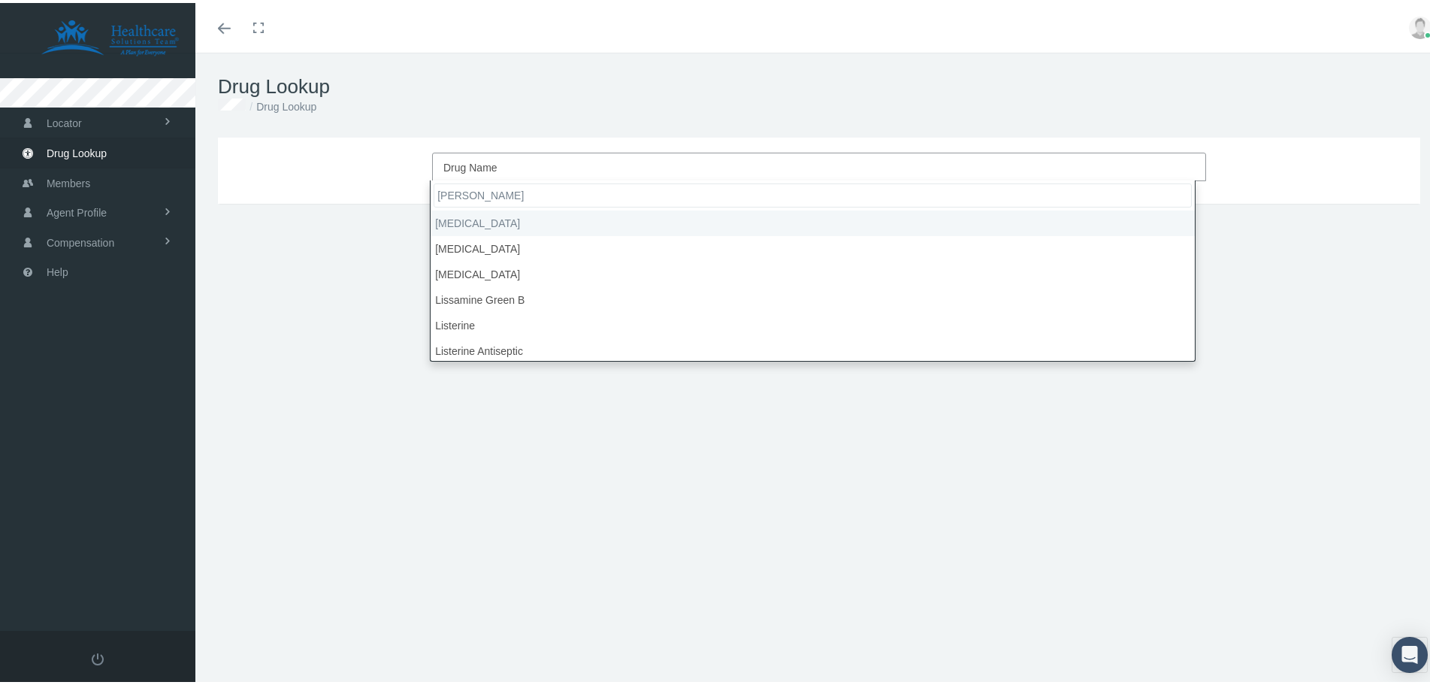
type input "lisin"
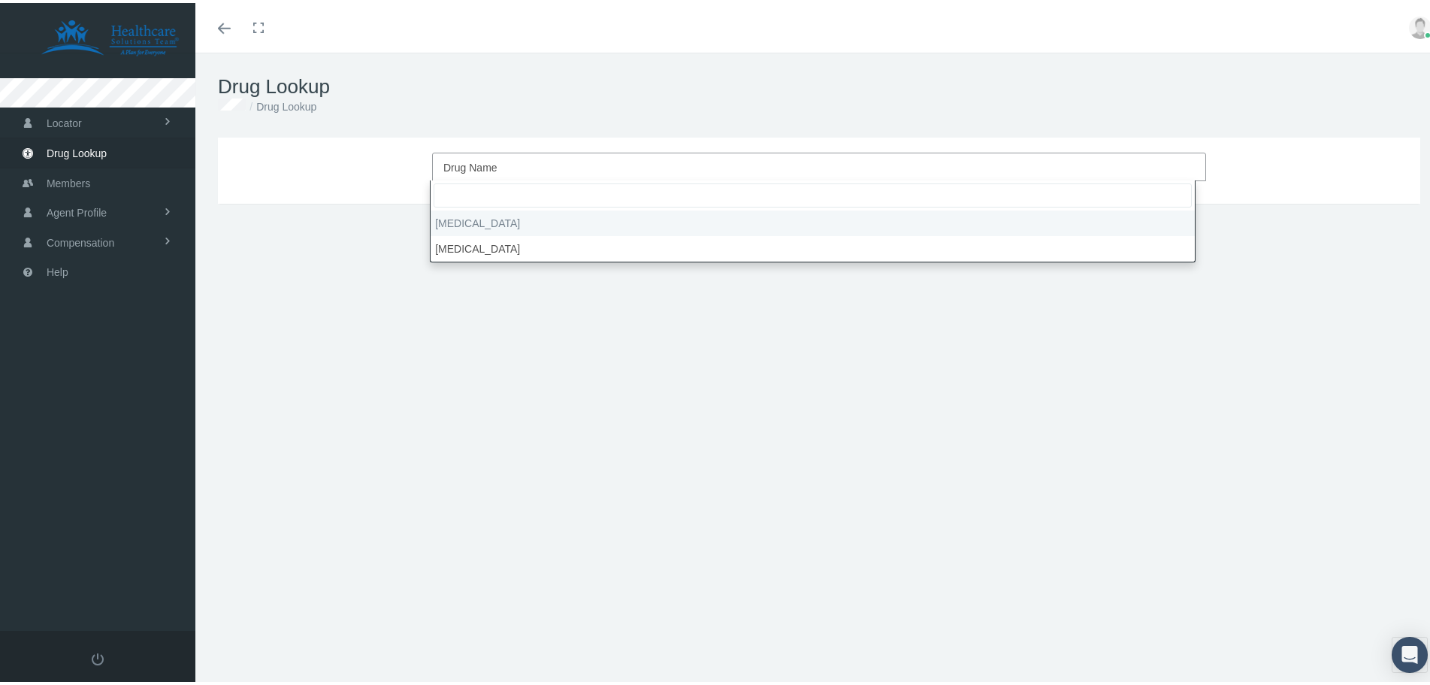
select select "[MEDICAL_DATA]"
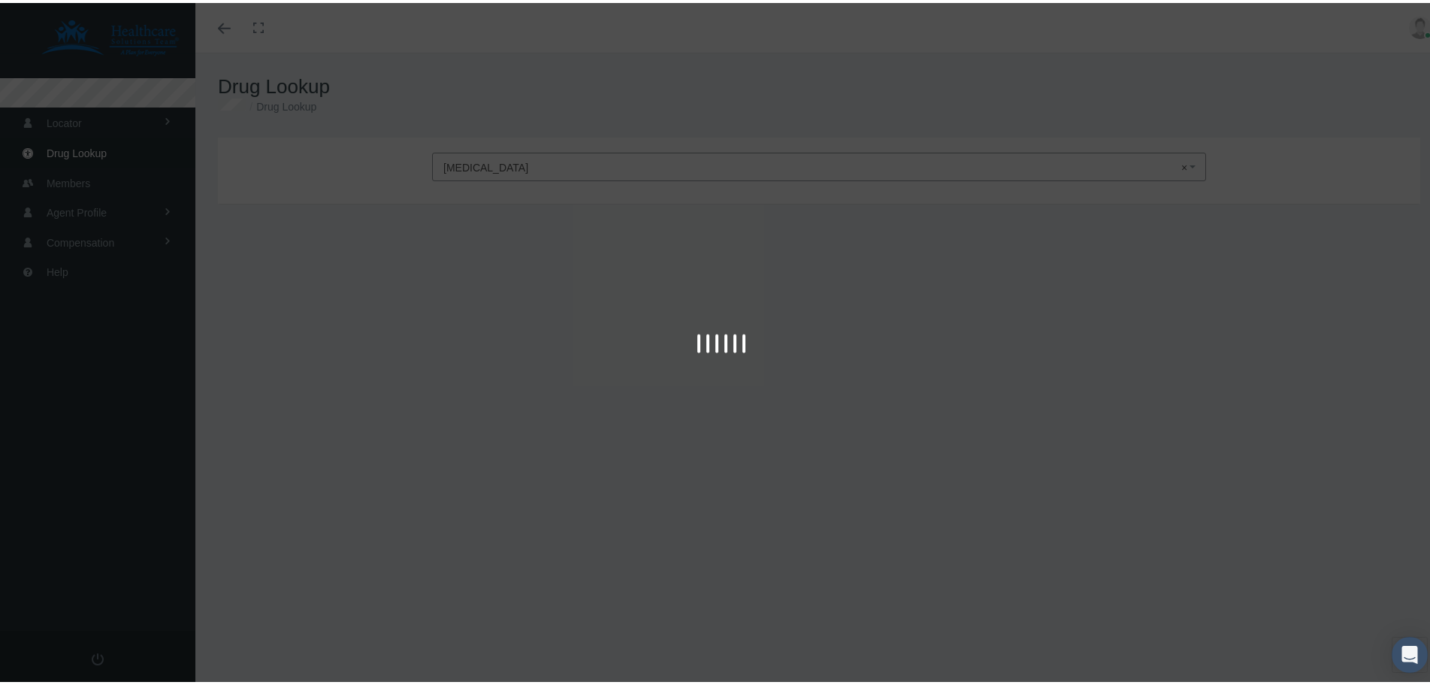
type input "30"
select select "Tablet"
select select "10 MG"
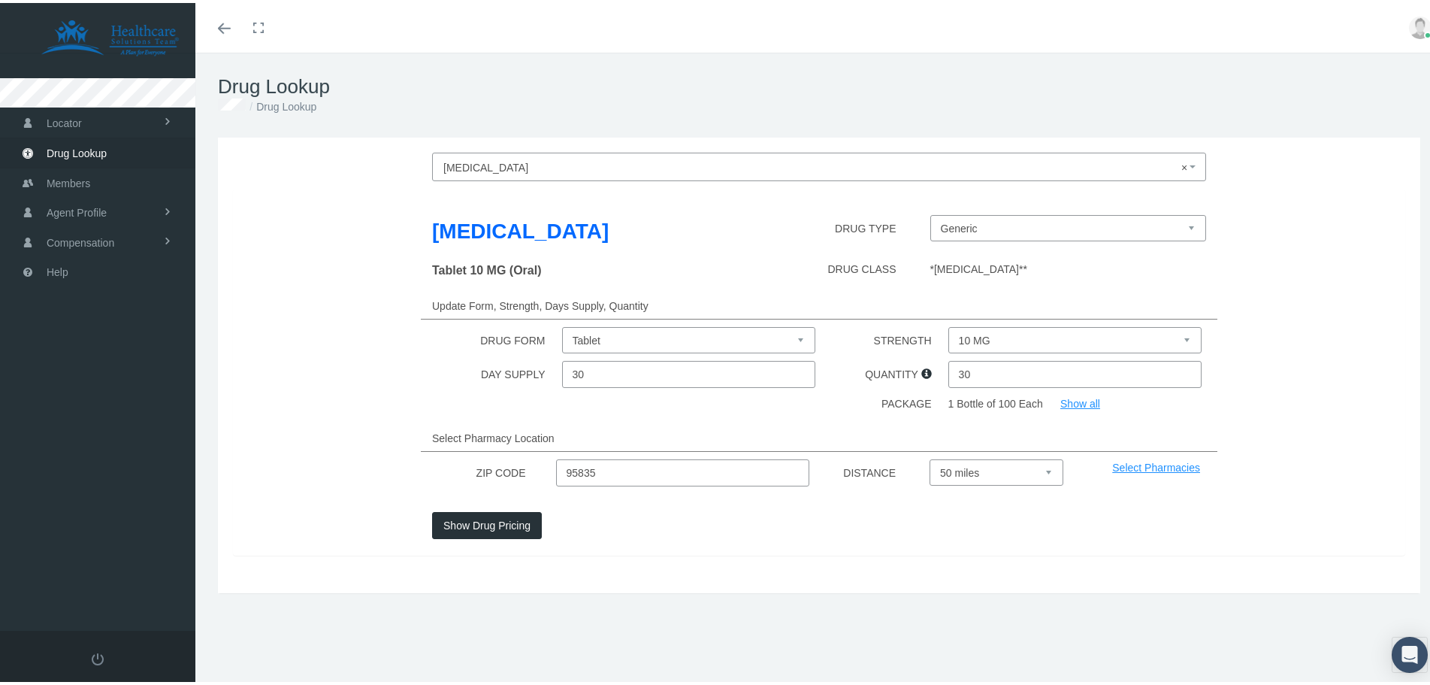
drag, startPoint x: 631, startPoint y: 481, endPoint x: 456, endPoint y: 470, distance: 174.7
click at [456, 470] on div "ZIP CODE 95835 DISTANCE Select 5 miles 10 miles 20 miles 30 miles 40 miles 50 m…" at bounding box center [819, 469] width 1195 height 27
type input "91710"
click at [506, 521] on button "Show Drug Pricing" at bounding box center [487, 522] width 110 height 27
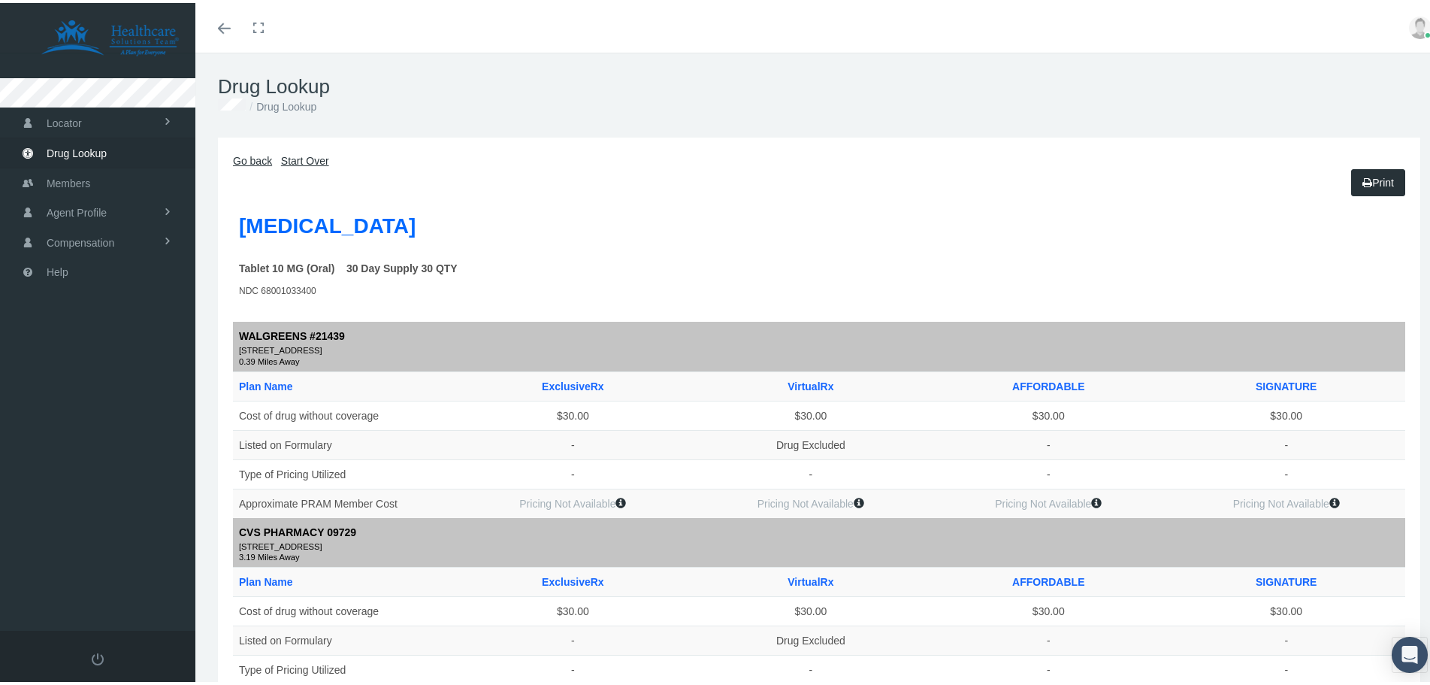
click at [67, 138] on span "Drug Lookup" at bounding box center [77, 150] width 60 height 29
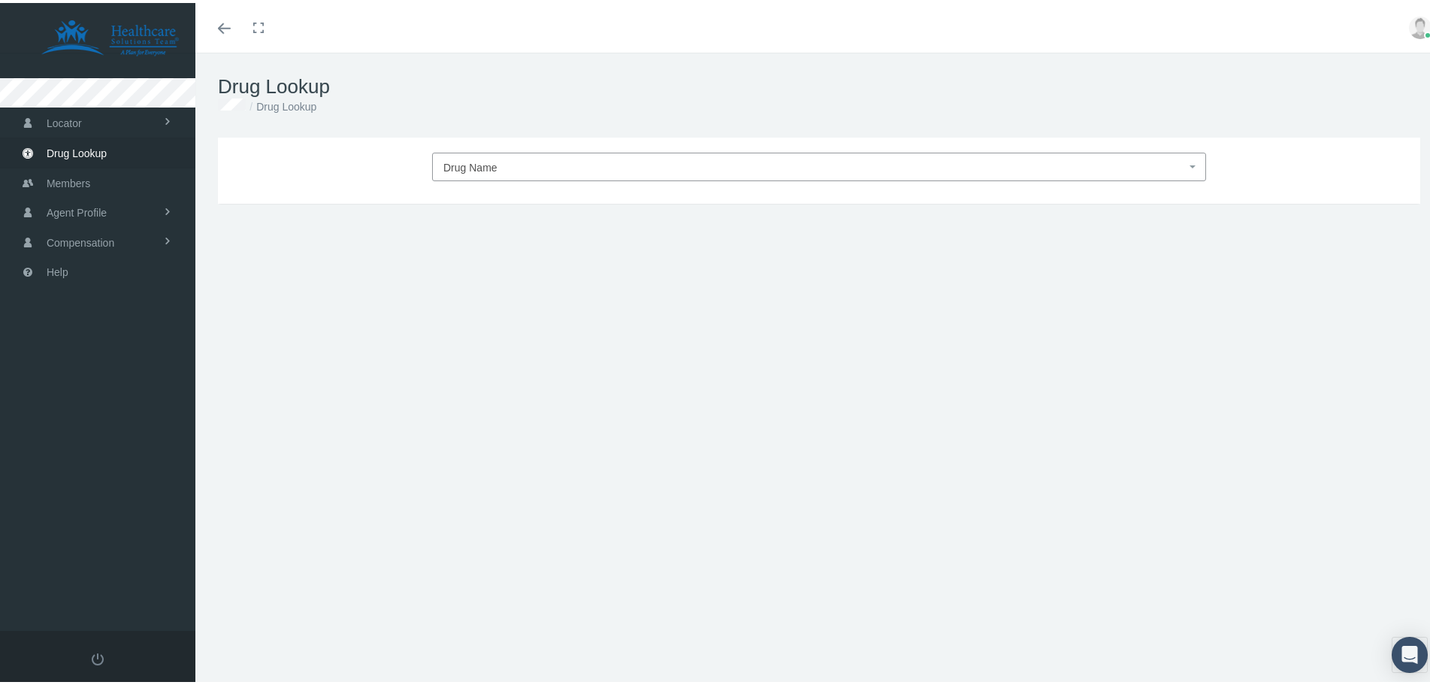
click at [452, 164] on span "Drug Name" at bounding box center [470, 165] width 54 height 12
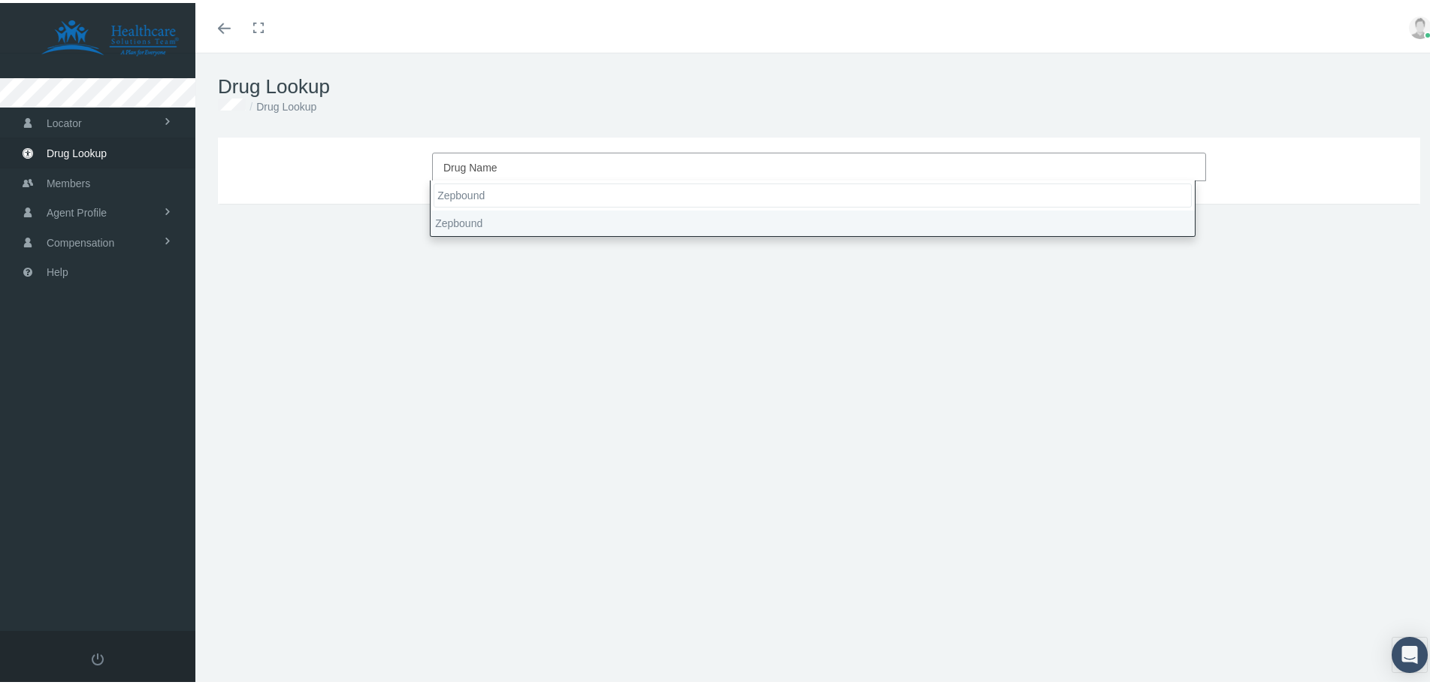
type input "Zepbound"
select select "Zepbound"
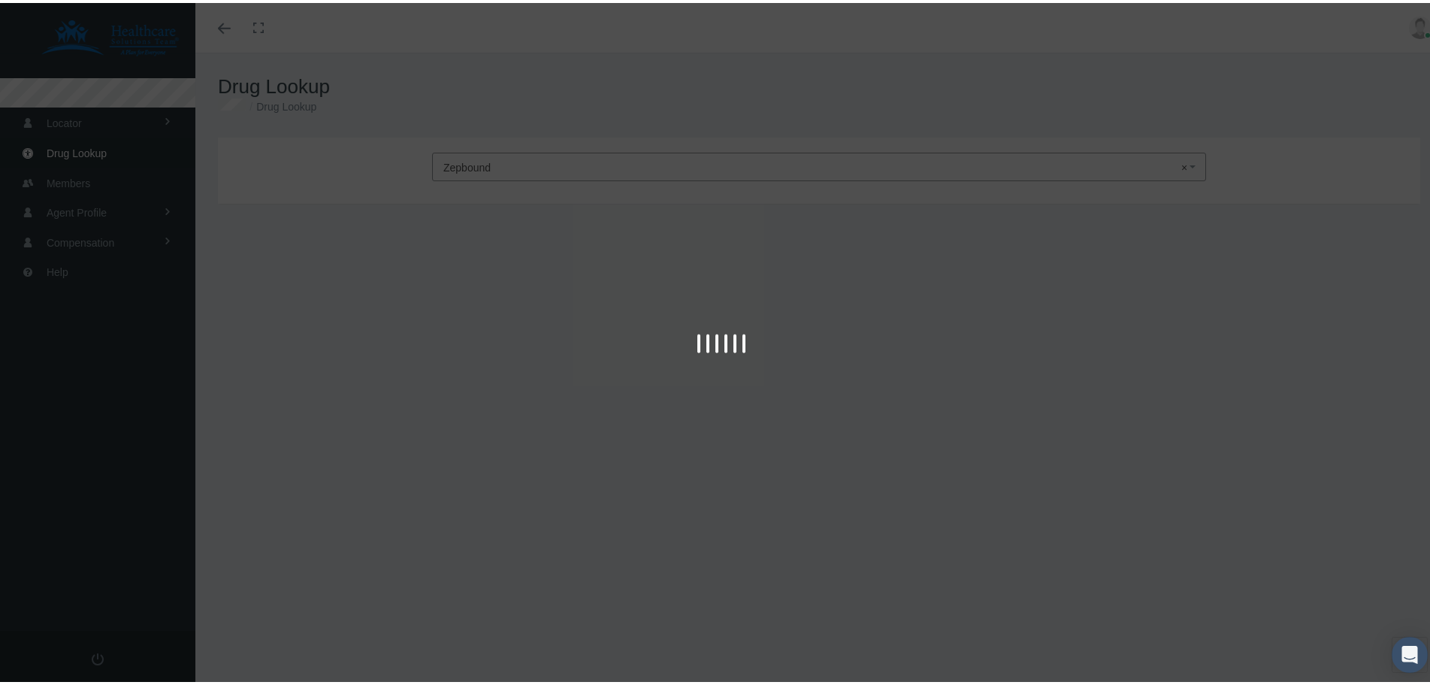
type input "30"
select select "Solution"
select select "10 MG/0.5ML"
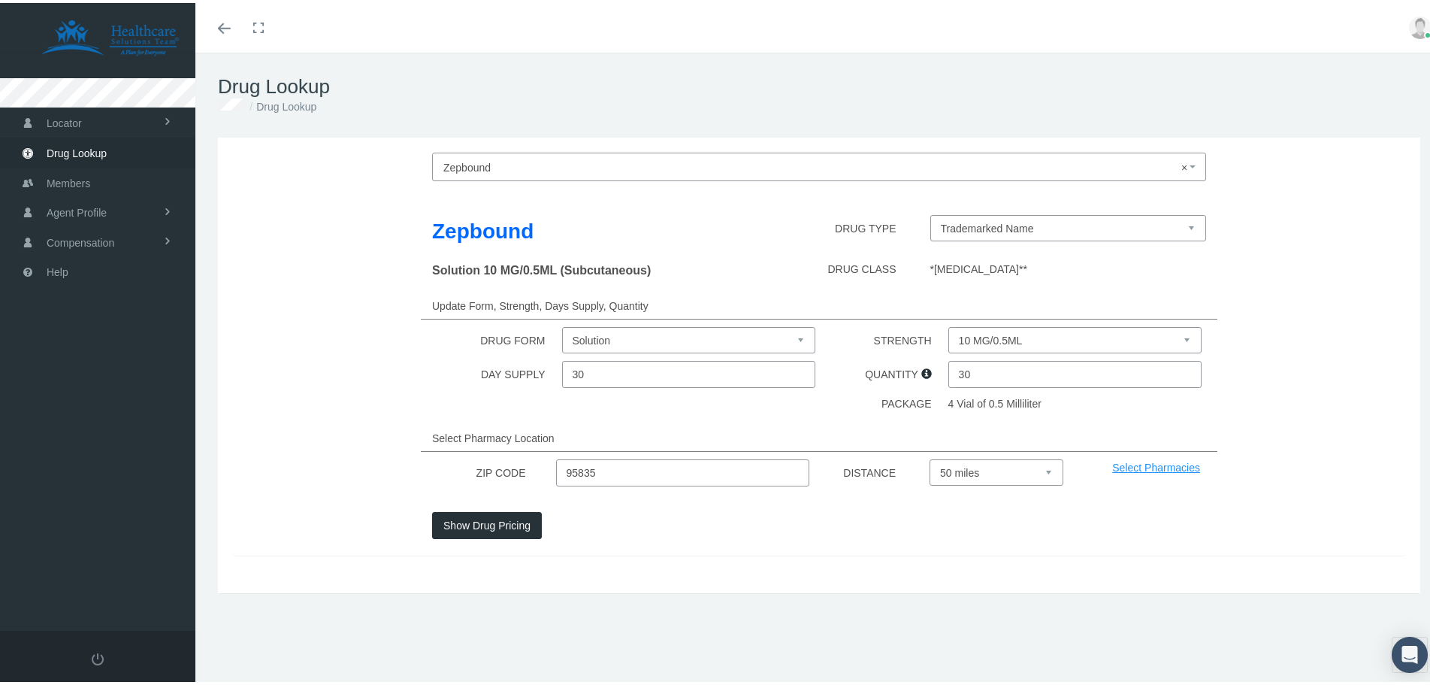
drag, startPoint x: 673, startPoint y: 465, endPoint x: 402, endPoint y: 461, distance: 270.6
click at [402, 461] on div "ZIP CODE 95835 DISTANCE Select 5 miles 10 miles 20 miles 30 miles 40 miles 50 m…" at bounding box center [819, 469] width 1195 height 27
type input "91710"
click at [483, 522] on button "Show Drug Pricing" at bounding box center [487, 522] width 110 height 27
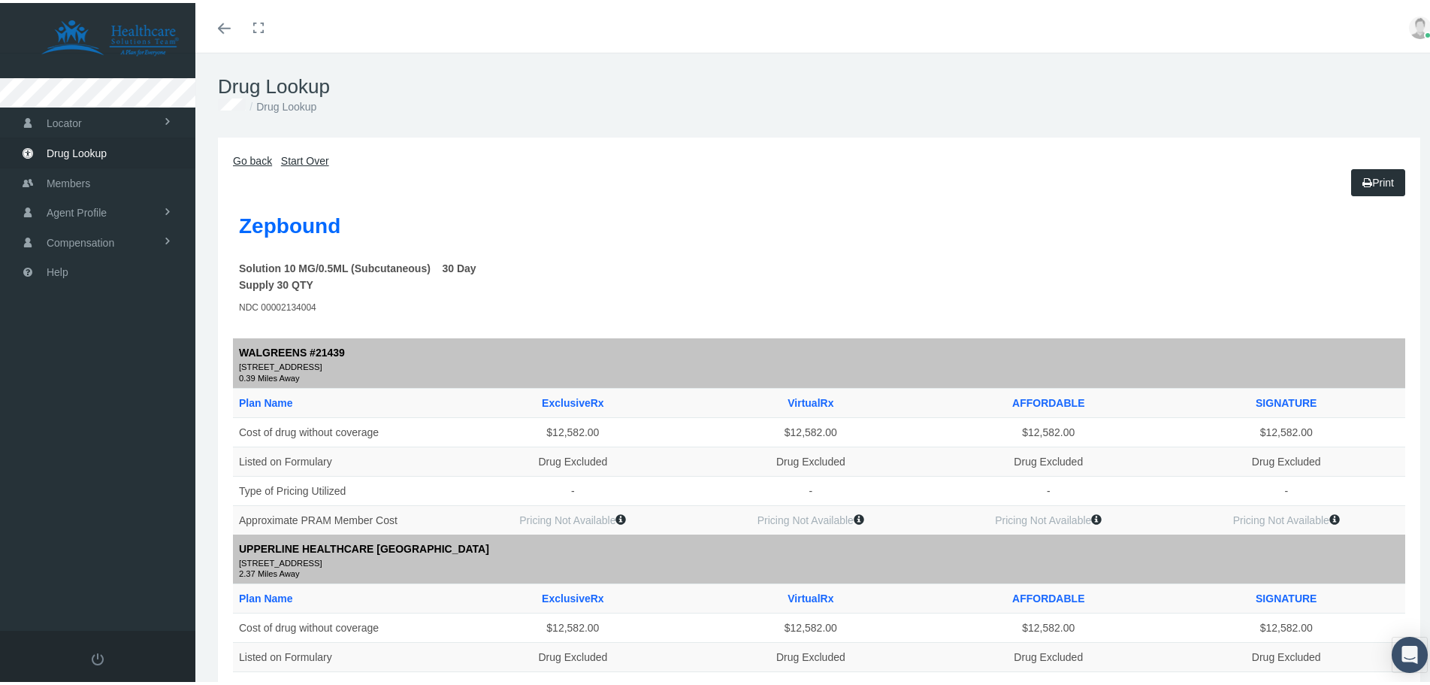
click at [293, 154] on link "Start Over" at bounding box center [305, 158] width 48 height 12
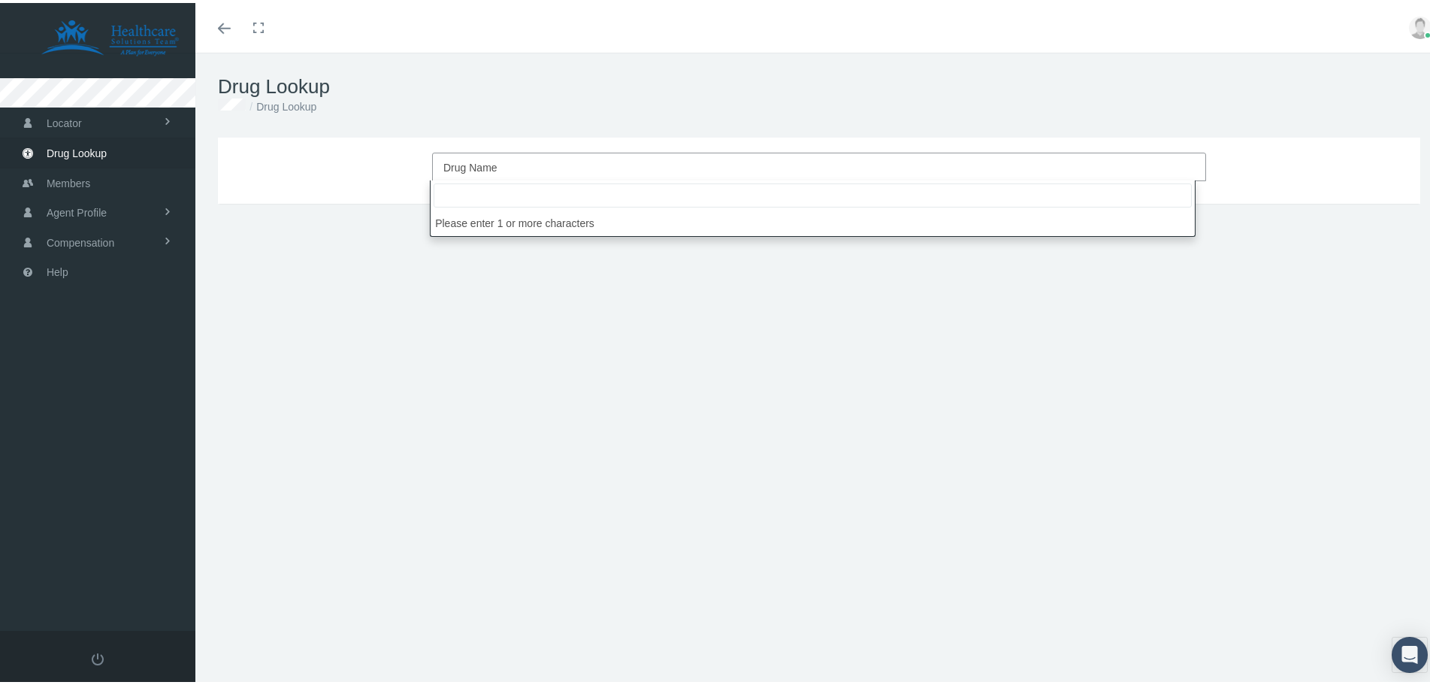
click at [550, 162] on span "Drug Name" at bounding box center [814, 165] width 743 height 20
type input "9"
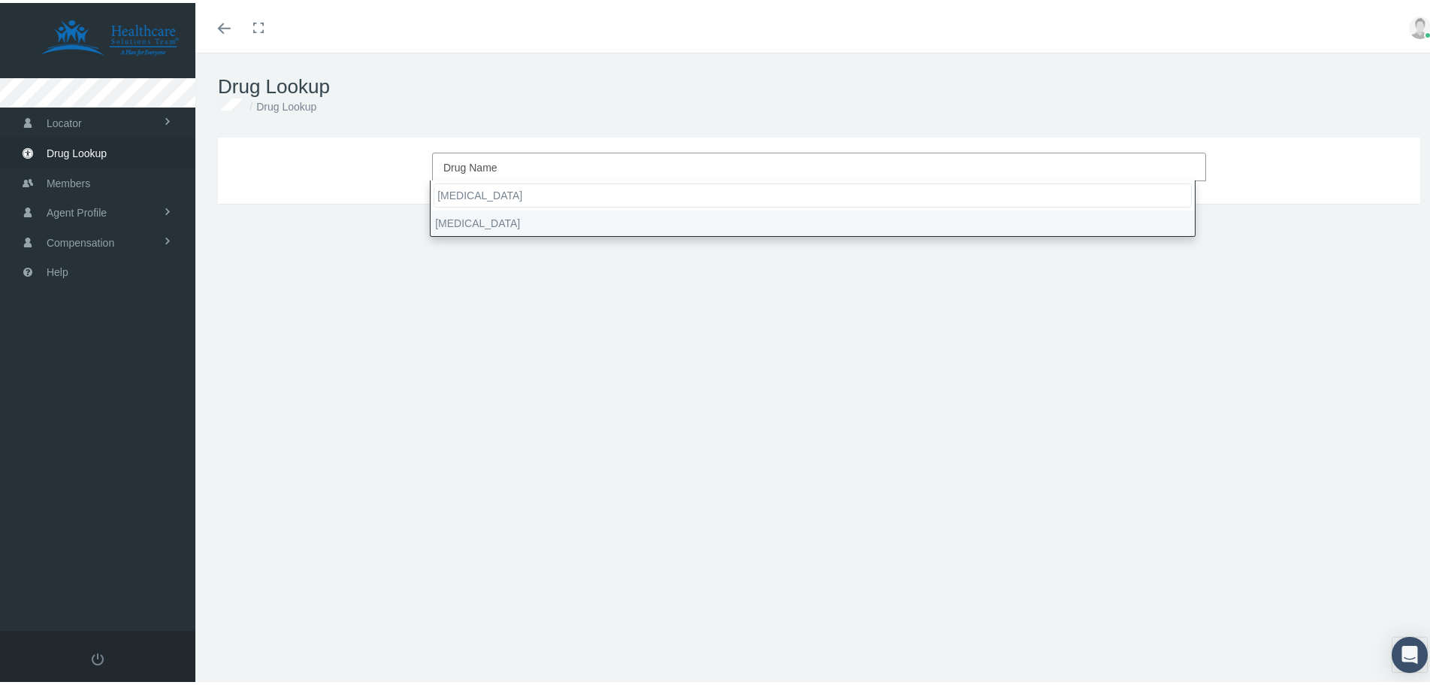
type input "[MEDICAL_DATA]"
type input "30"
select select "[MEDICAL_DATA]"
select select "Solution"
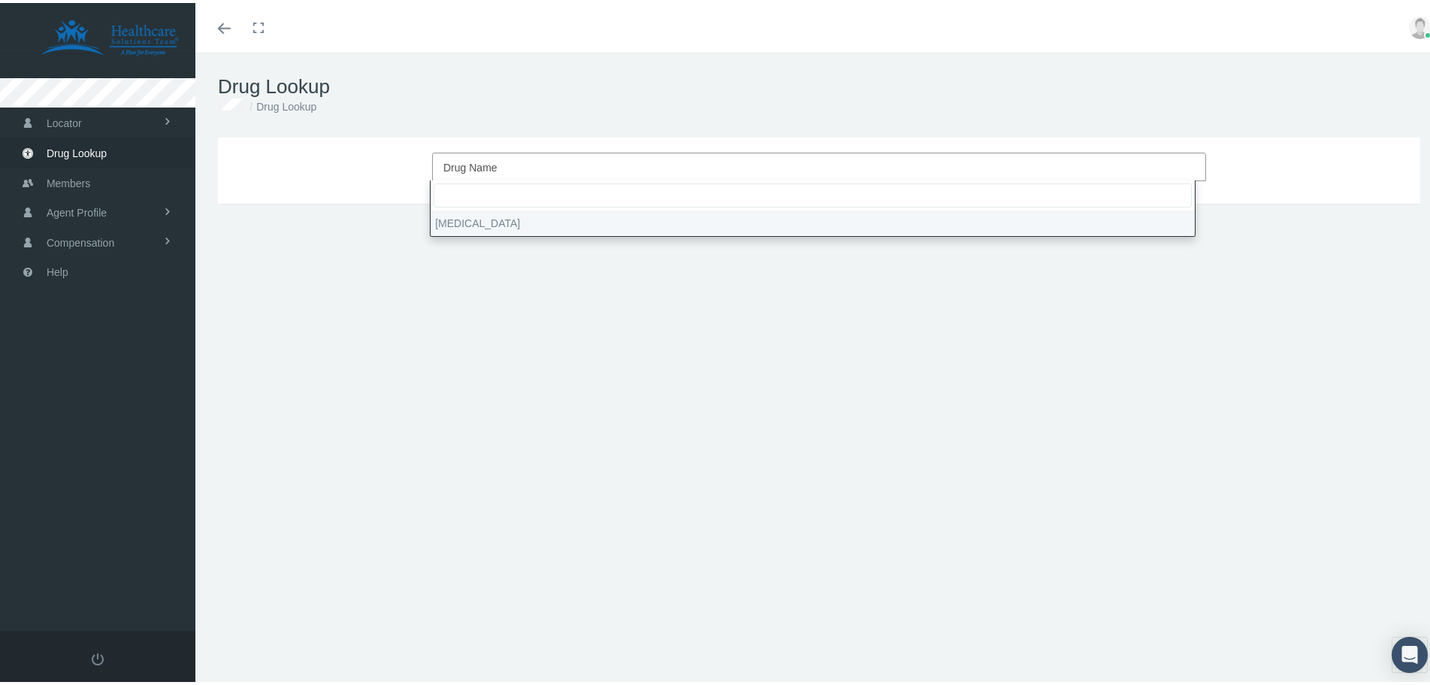
select select "150 MG/ML"
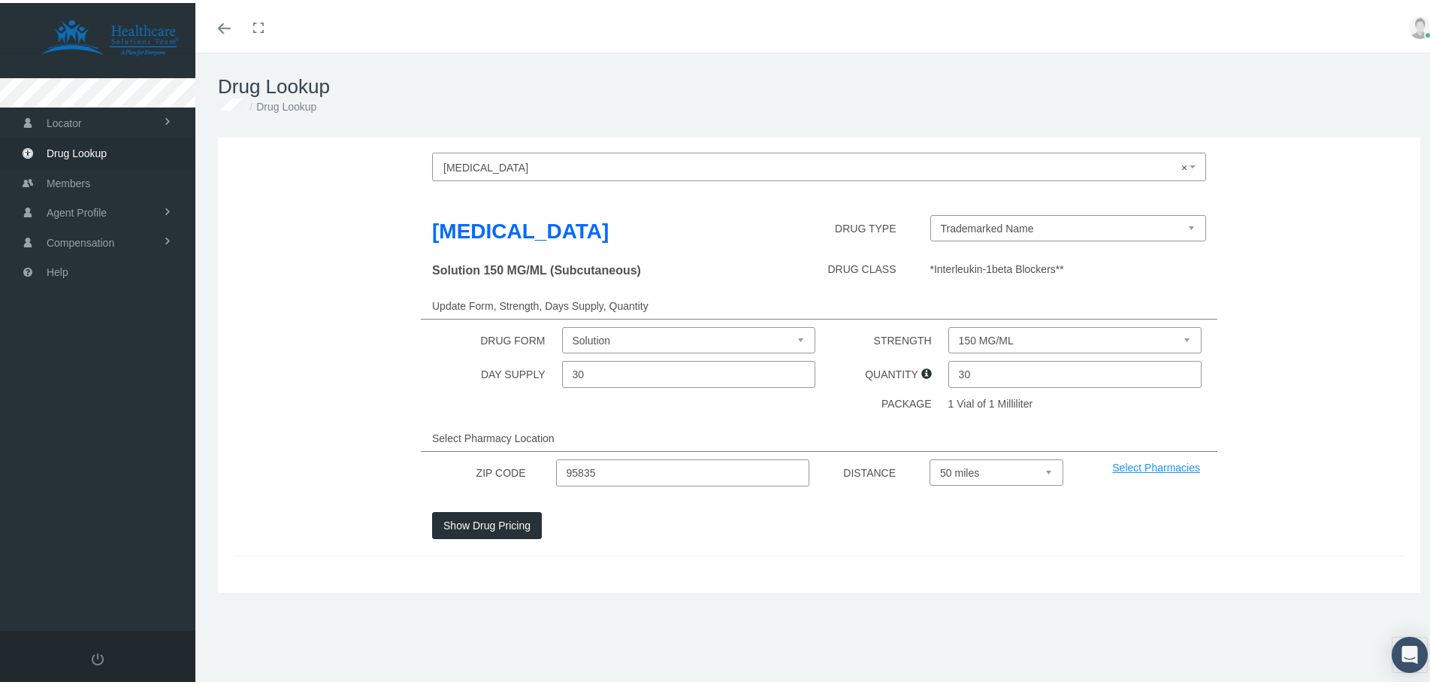
drag, startPoint x: 605, startPoint y: 468, endPoint x: 486, endPoint y: 458, distance: 119.9
click at [486, 458] on div "ZIP CODE 95835 DISTANCE Select 5 miles 10 miles 20 miles 30 miles 40 miles 50 m…" at bounding box center [819, 469] width 1195 height 27
type input "91710"
click at [478, 518] on button "Show Drug Pricing" at bounding box center [487, 522] width 110 height 27
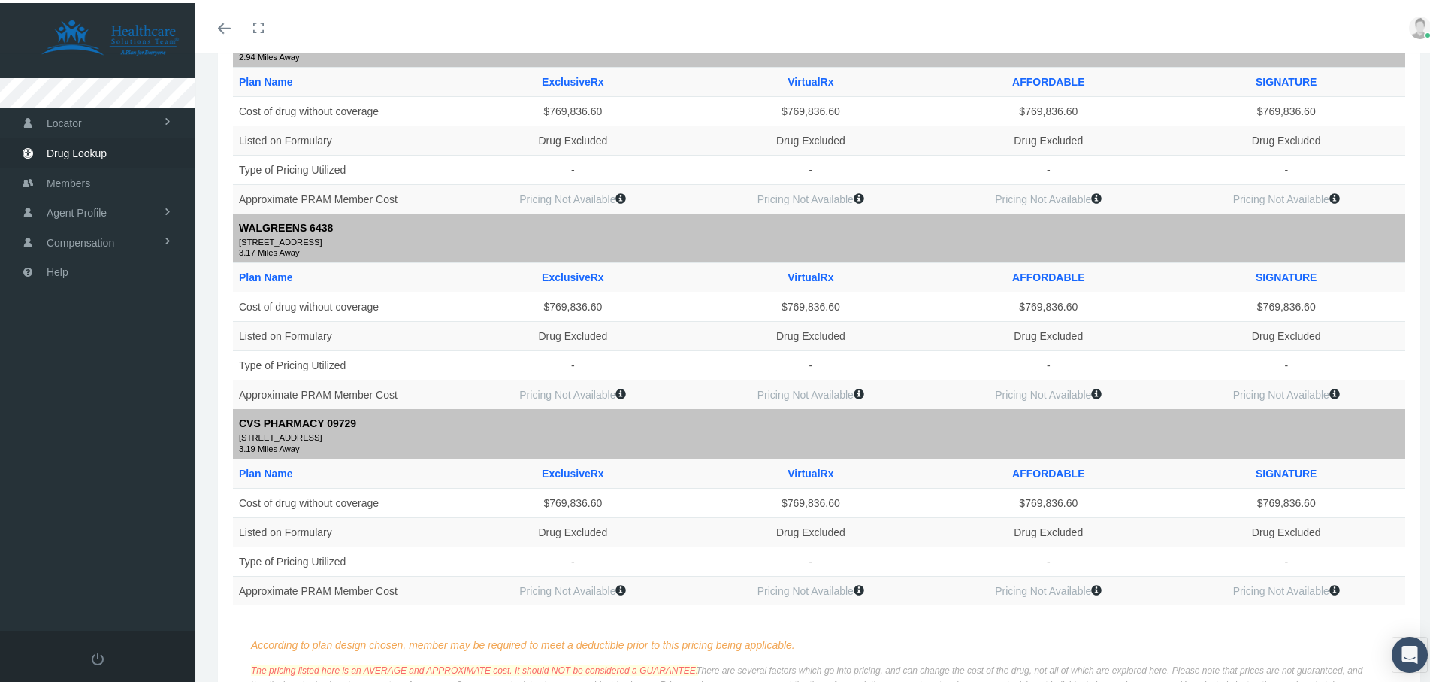
scroll to position [1646, 0]
